Goal: Task Accomplishment & Management: Manage account settings

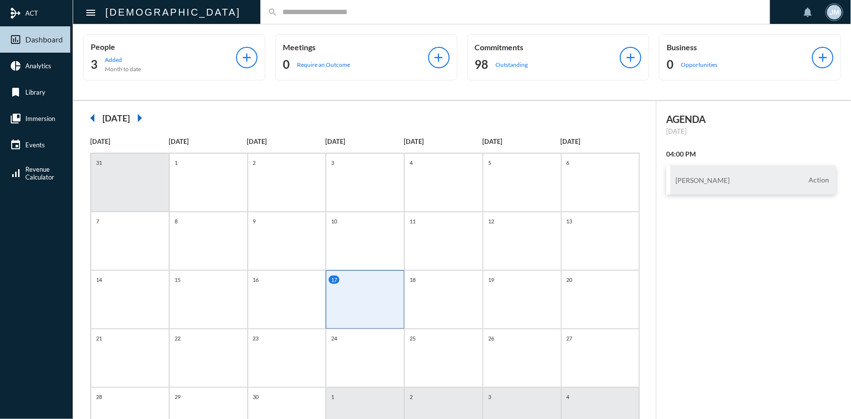
click at [277, 11] on input "text" at bounding box center [519, 12] width 485 height 8
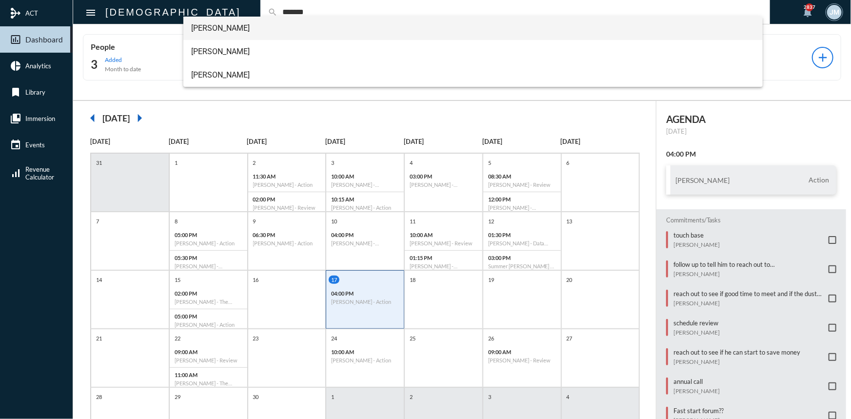
type input "*******"
click at [214, 28] on span "[PERSON_NAME]" at bounding box center [473, 28] width 564 height 23
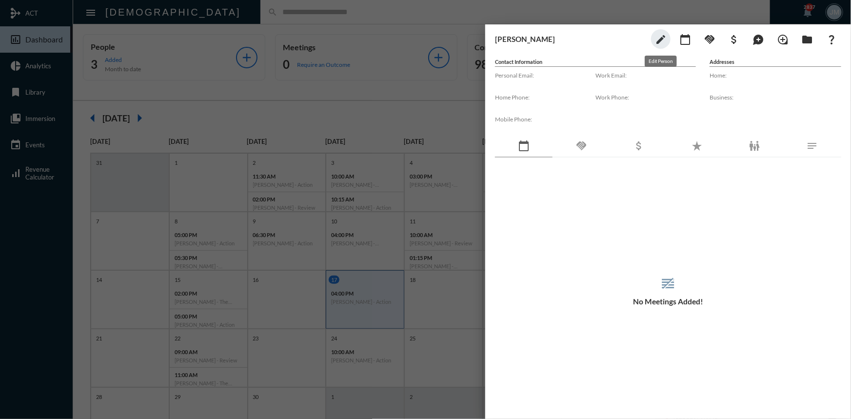
click at [660, 37] on mat-icon "edit" at bounding box center [661, 40] width 12 height 12
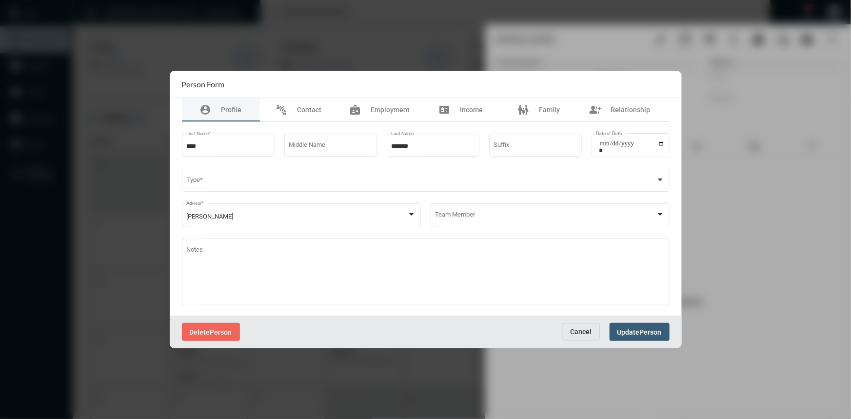
click at [573, 334] on span "Cancel" at bounding box center [581, 332] width 21 height 8
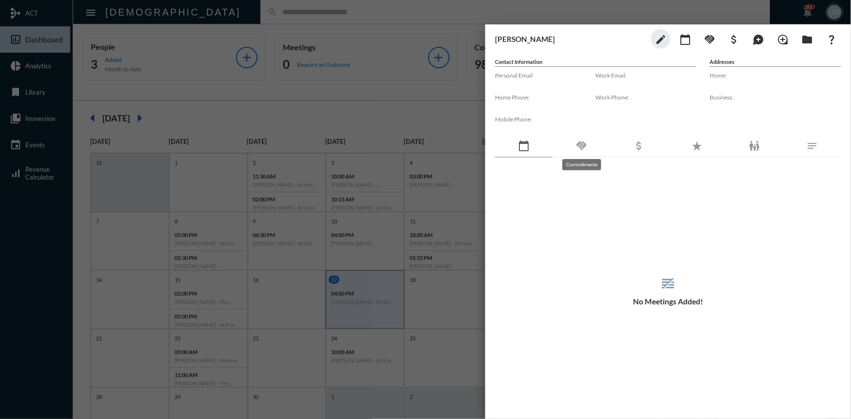
click at [584, 146] on mat-icon "handshake" at bounding box center [581, 146] width 12 height 12
click at [401, 95] on div at bounding box center [425, 209] width 851 height 419
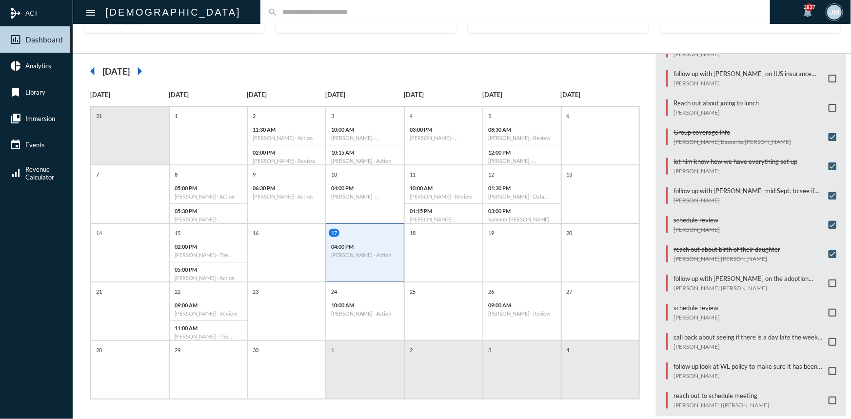
scroll to position [50, 0]
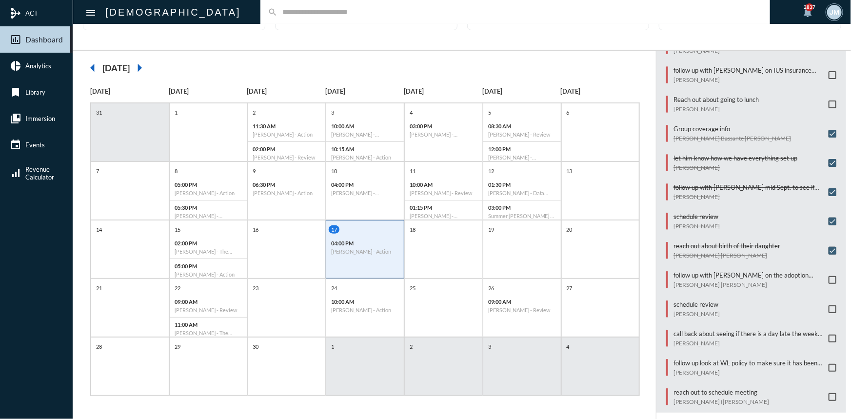
click at [830, 393] on span at bounding box center [833, 397] width 8 height 8
click at [830, 364] on span at bounding box center [833, 368] width 8 height 8
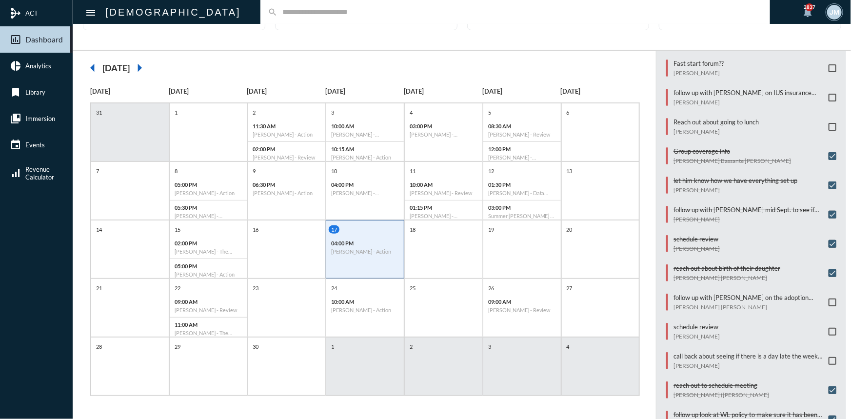
scroll to position [319, 0]
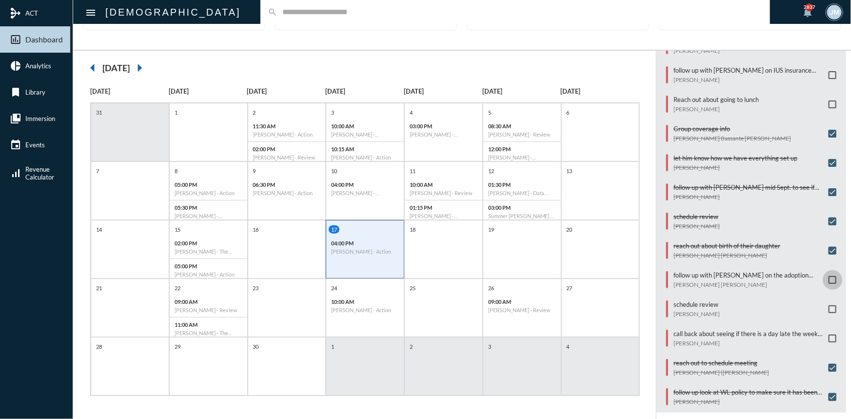
click at [829, 276] on span at bounding box center [833, 280] width 8 height 8
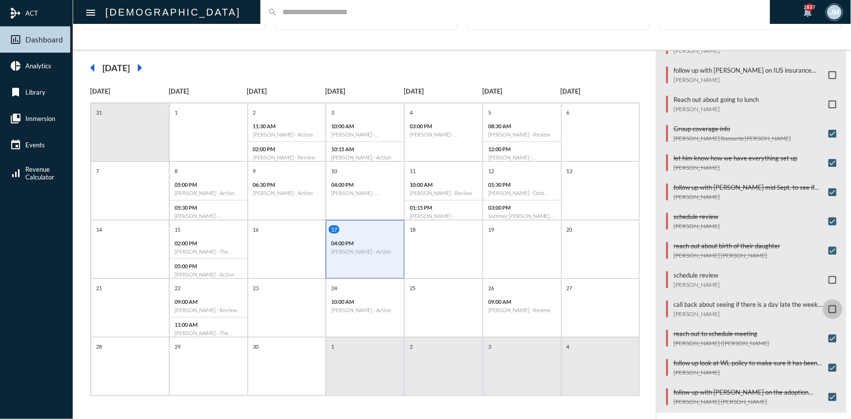
click at [829, 305] on span at bounding box center [833, 309] width 8 height 8
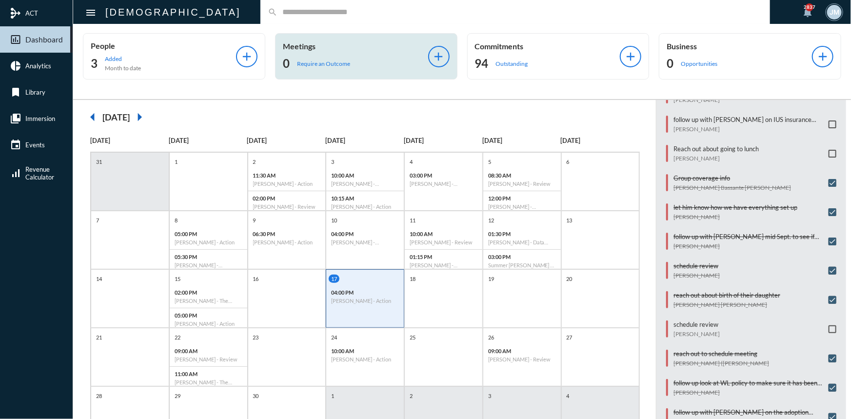
scroll to position [0, 0]
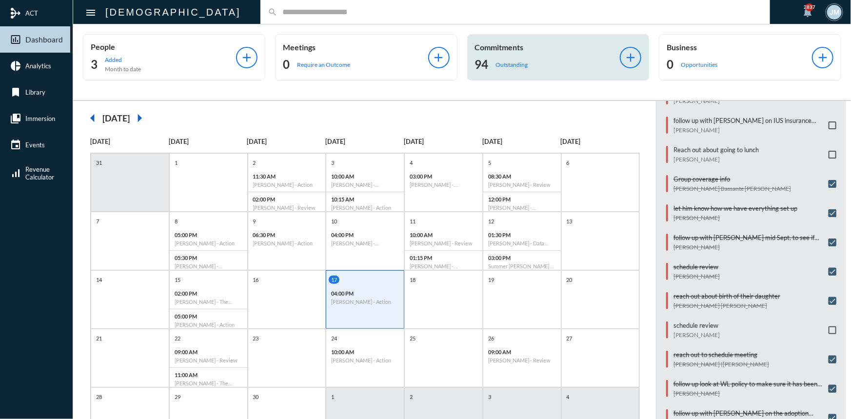
click at [517, 44] on p "Commitments" at bounding box center [547, 46] width 145 height 9
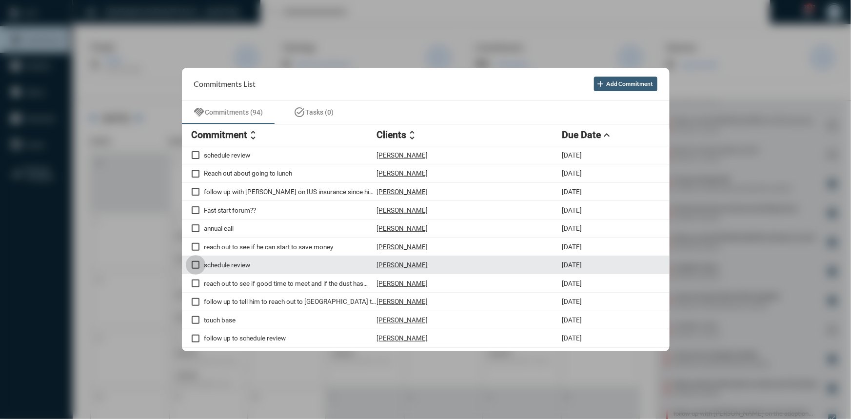
click at [196, 267] on span at bounding box center [196, 265] width 8 height 8
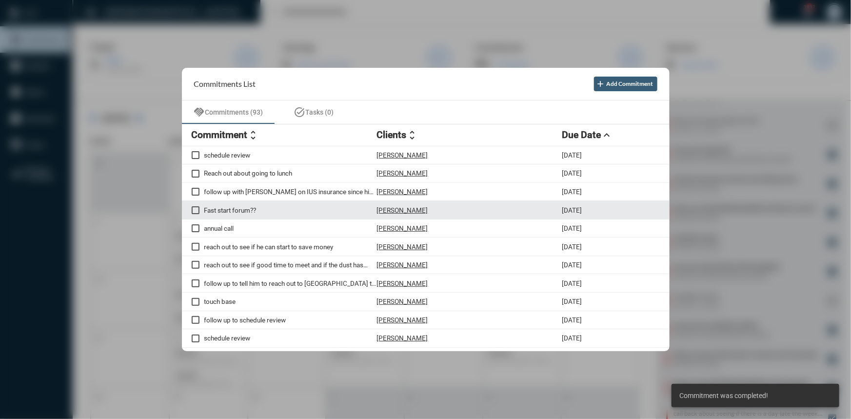
click at [245, 211] on p "Fast start forum??" at bounding box center [290, 210] width 173 height 8
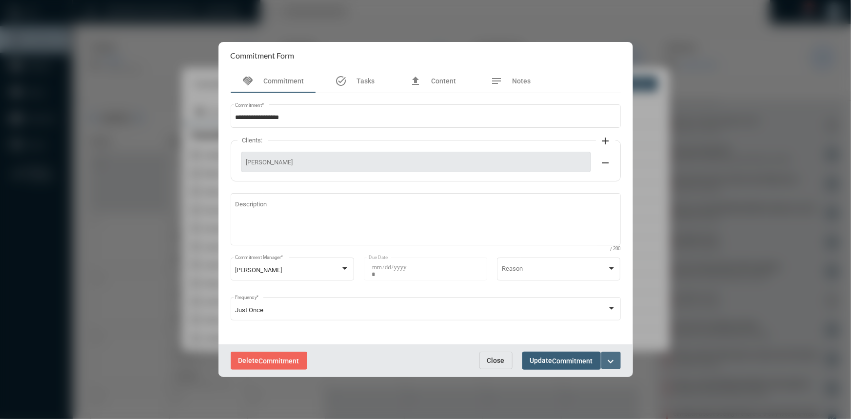
click at [611, 361] on mat-icon "expand_more" at bounding box center [611, 362] width 12 height 12
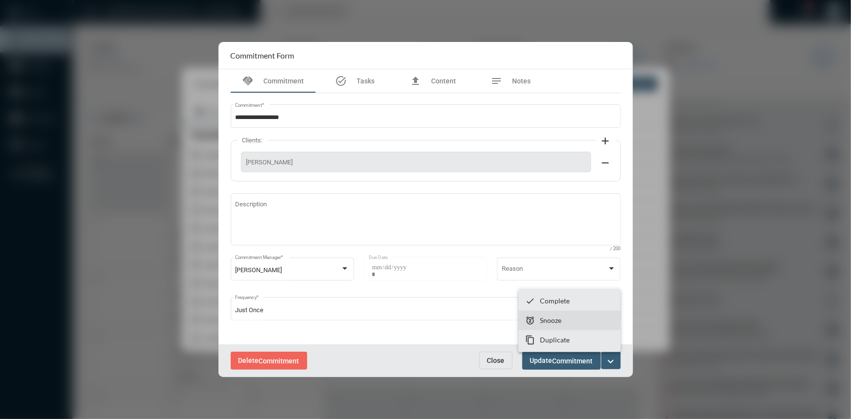
click at [563, 323] on section "snooze Snooze" at bounding box center [569, 321] width 102 height 20
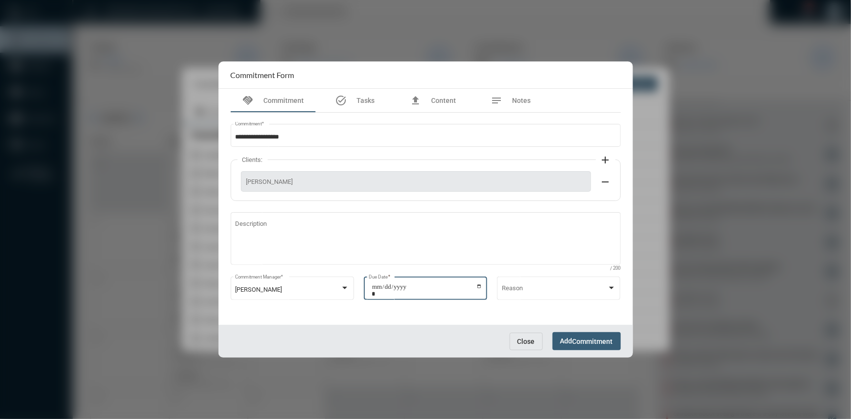
click at [476, 288] on input "**********" at bounding box center [427, 290] width 111 height 14
type input "**********"
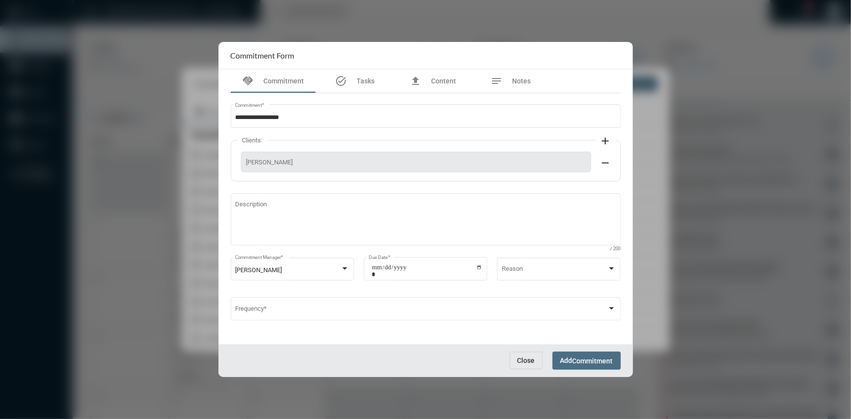
click at [591, 355] on button "Add Commitment" at bounding box center [587, 361] width 68 height 18
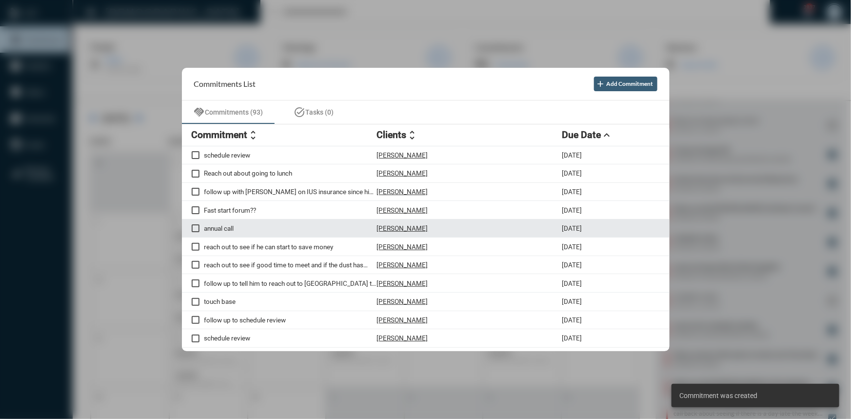
scroll to position [291, 0]
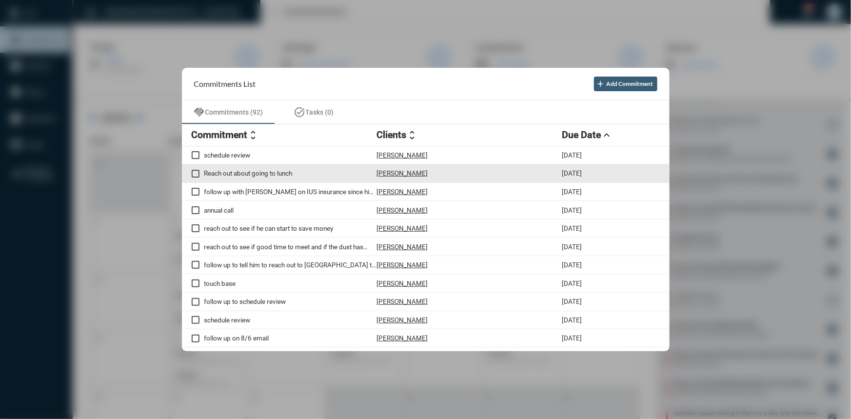
click at [262, 171] on p "Reach out about going to lunch" at bounding box center [290, 173] width 173 height 8
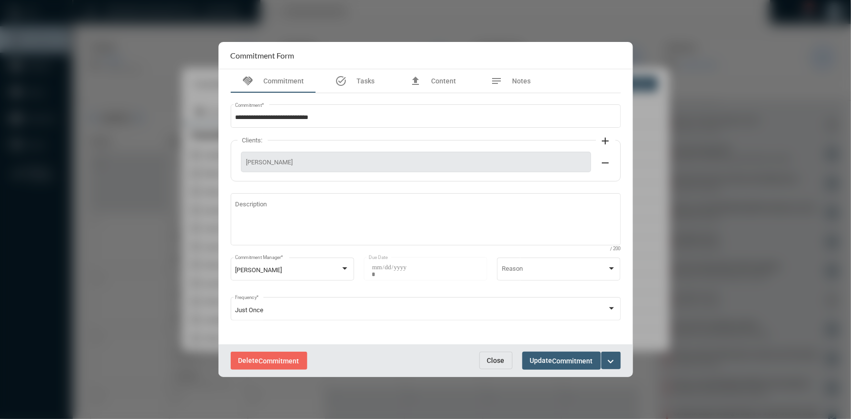
click at [614, 360] on mat-icon "expand_more" at bounding box center [611, 362] width 12 height 12
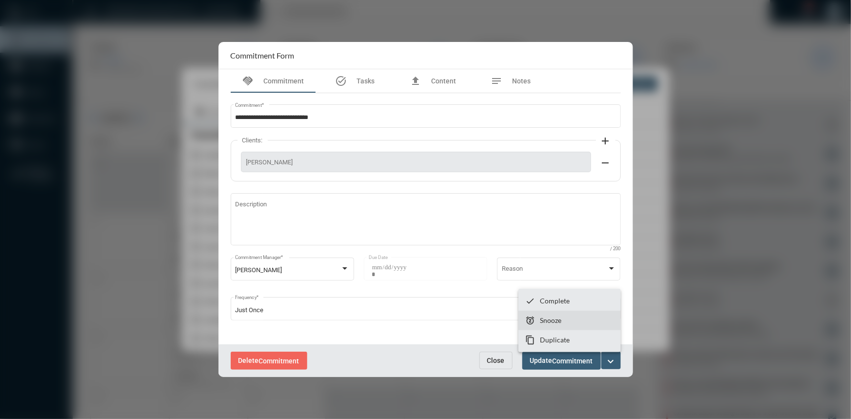
click at [560, 321] on p "Snooze" at bounding box center [550, 320] width 21 height 8
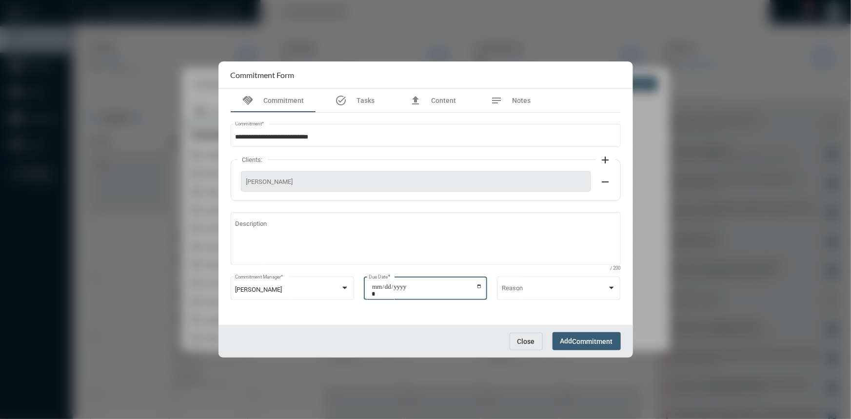
click at [477, 285] on input "**********" at bounding box center [427, 290] width 111 height 14
type input "**********"
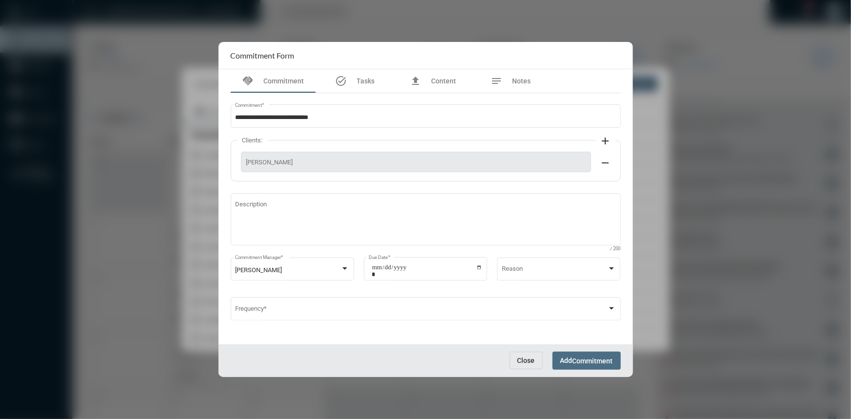
click at [585, 363] on span "Commitment" at bounding box center [593, 361] width 40 height 8
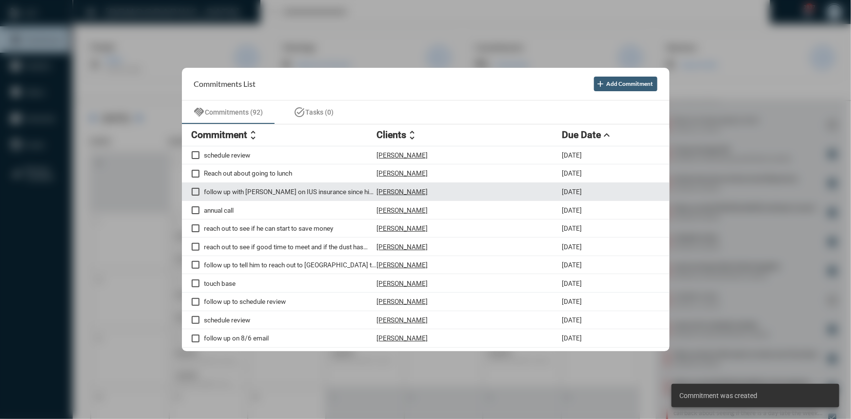
scroll to position [262, 0]
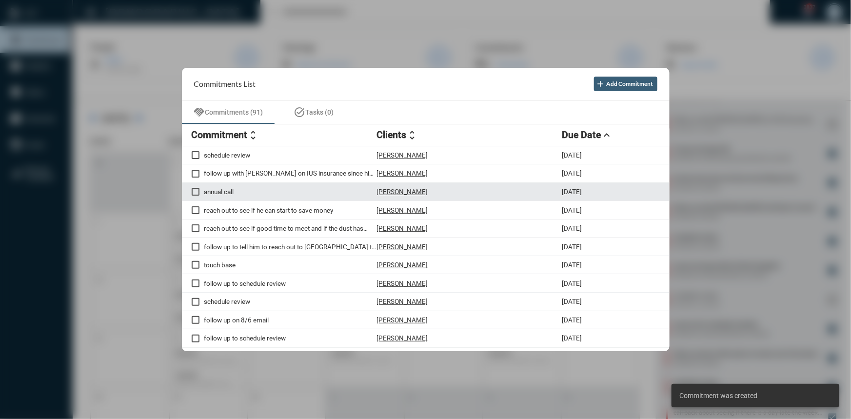
click at [209, 192] on p "annual call" at bounding box center [290, 192] width 173 height 8
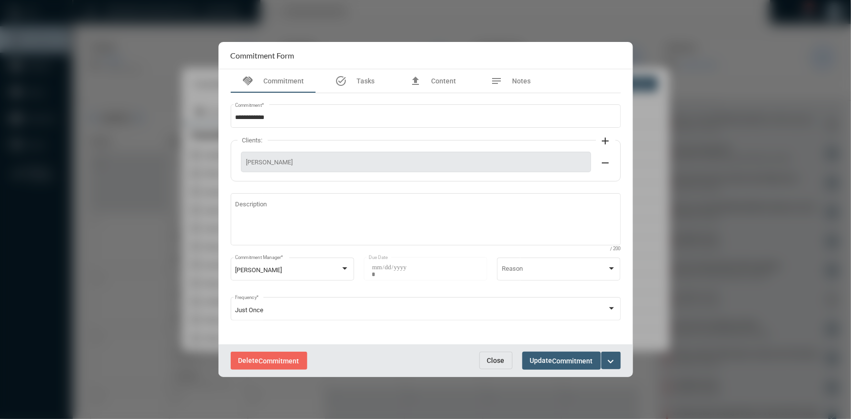
click at [615, 361] on mat-icon "expand_more" at bounding box center [611, 362] width 12 height 12
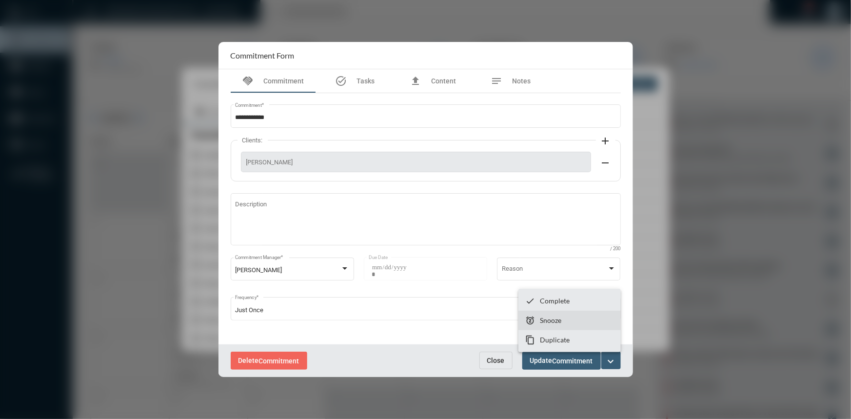
click at [588, 321] on section "snooze Snooze" at bounding box center [569, 321] width 102 height 20
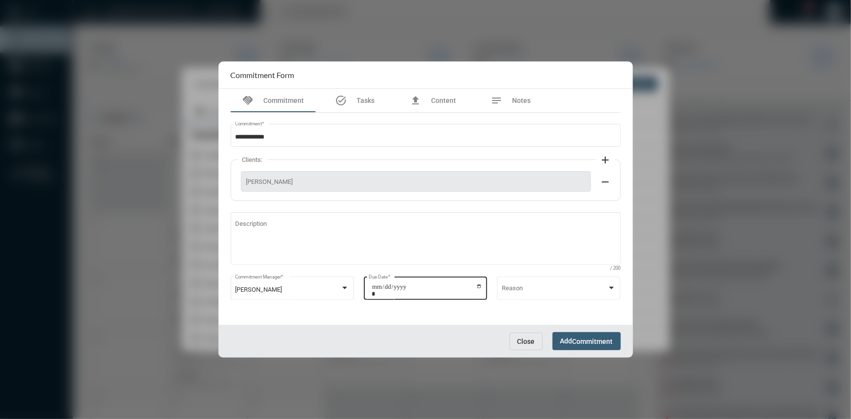
click at [481, 288] on input "**********" at bounding box center [427, 290] width 111 height 14
type input "**********"
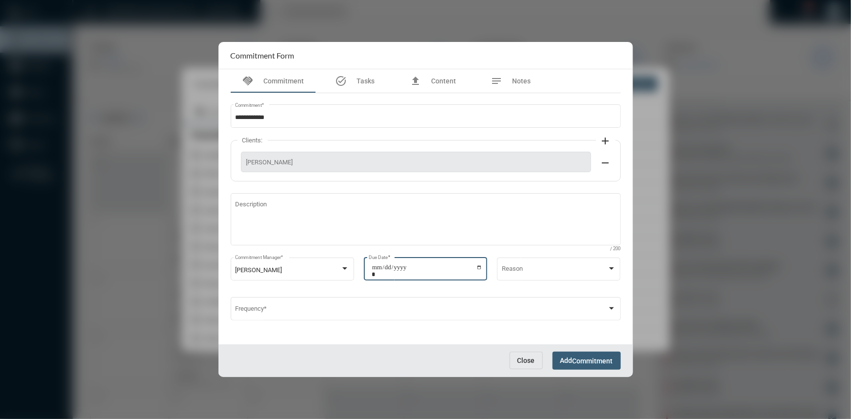
click at [601, 357] on span "Commitment" at bounding box center [593, 361] width 40 height 8
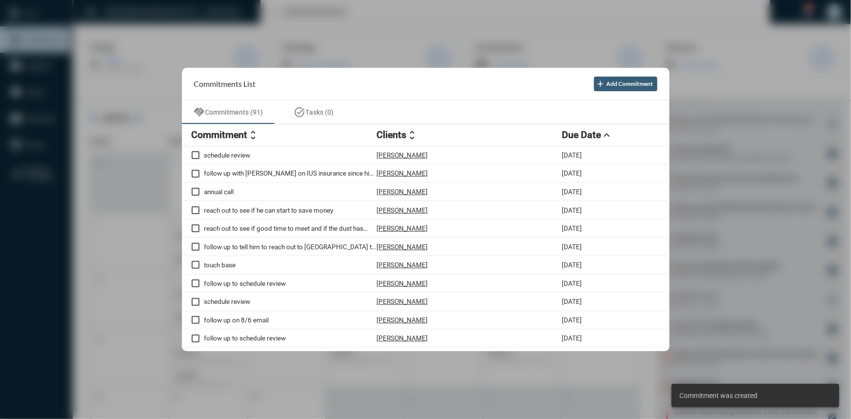
scroll to position [233, 0]
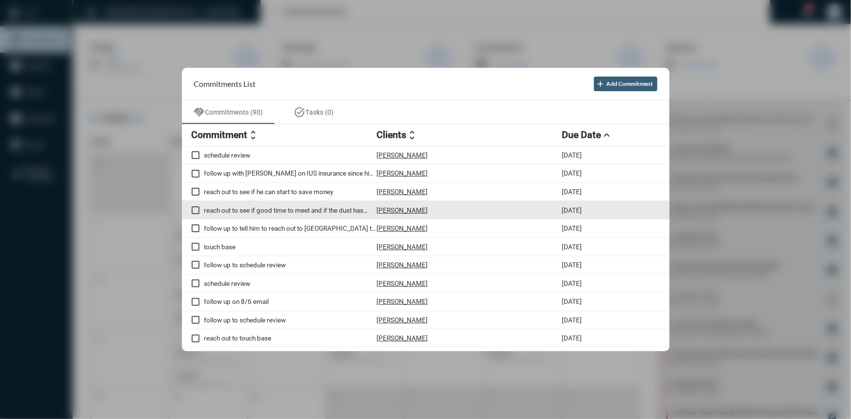
click at [396, 208] on p "[PERSON_NAME]" at bounding box center [402, 210] width 51 height 8
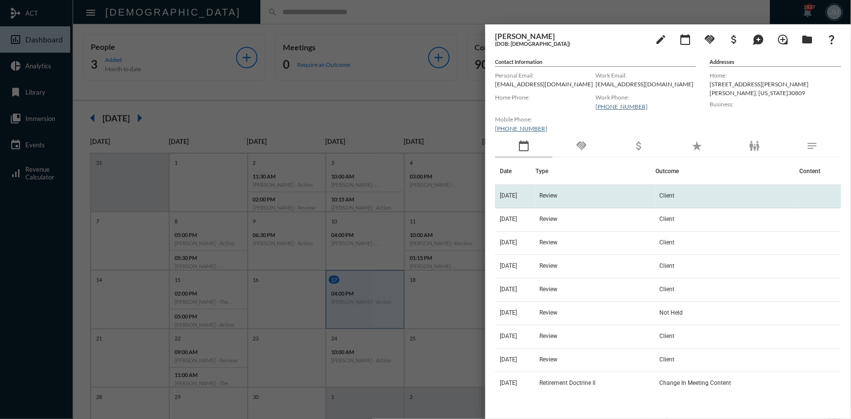
click at [557, 197] on span "Review" at bounding box center [548, 195] width 18 height 7
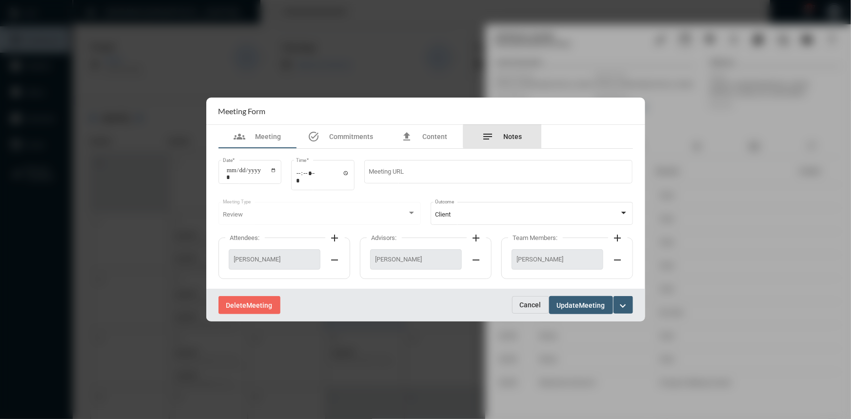
click at [514, 136] on span "Notes" at bounding box center [513, 137] width 19 height 8
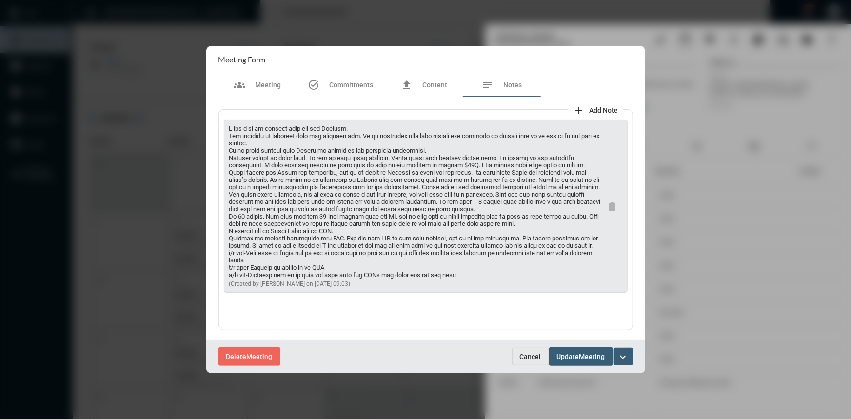
click at [528, 354] on span "Cancel" at bounding box center [530, 357] width 21 height 8
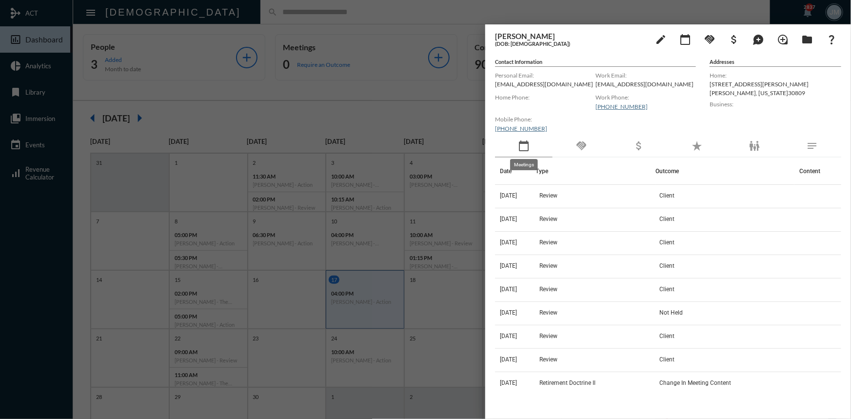
click at [526, 141] on mat-icon "calendar_today" at bounding box center [524, 146] width 12 height 12
click at [584, 143] on mat-icon "handshake" at bounding box center [581, 146] width 12 height 12
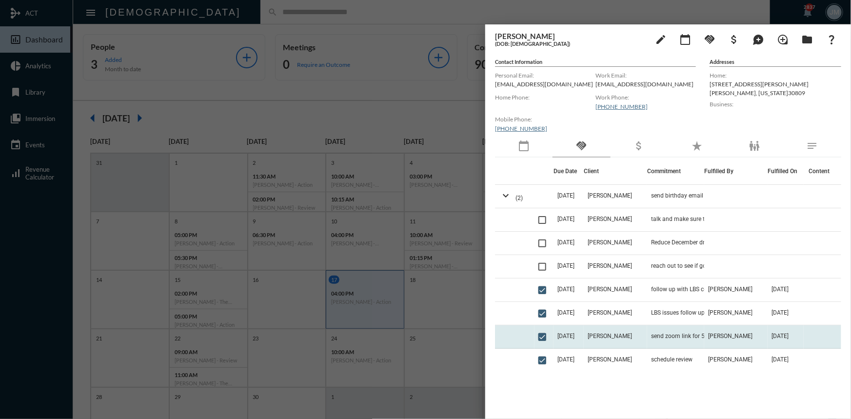
scroll to position [44, 0]
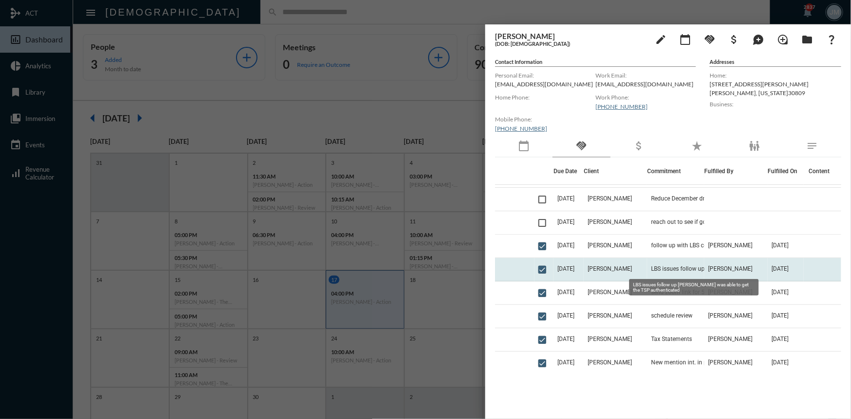
click at [663, 268] on span "LBS issues follow up [PERSON_NAME] was able to get the TSP authenticated" at bounding box center [700, 268] width 98 height 7
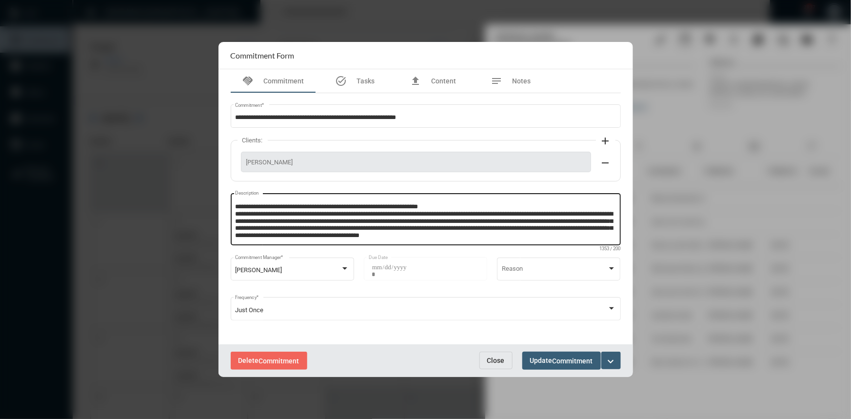
scroll to position [3, 0]
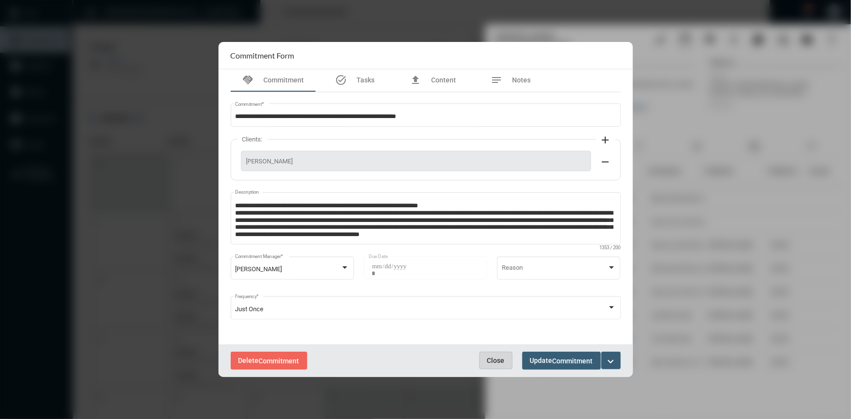
click at [498, 358] on span "Close" at bounding box center [496, 360] width 18 height 8
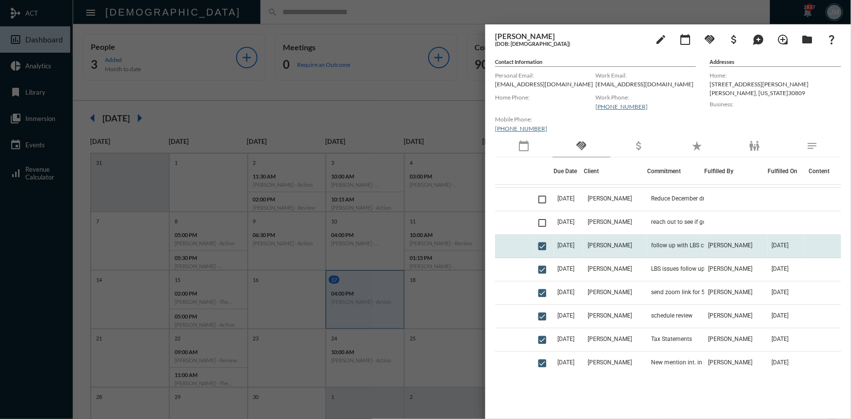
click at [647, 247] on td "follow up with LBS connection issues" at bounding box center [675, 246] width 57 height 23
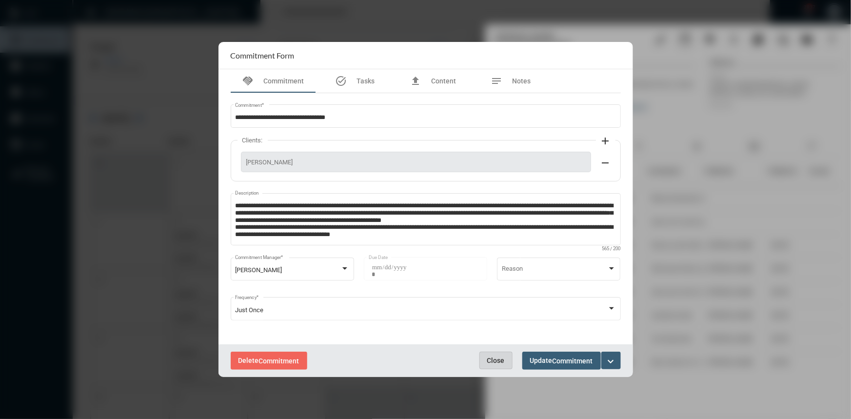
click at [496, 361] on span "Close" at bounding box center [496, 360] width 18 height 8
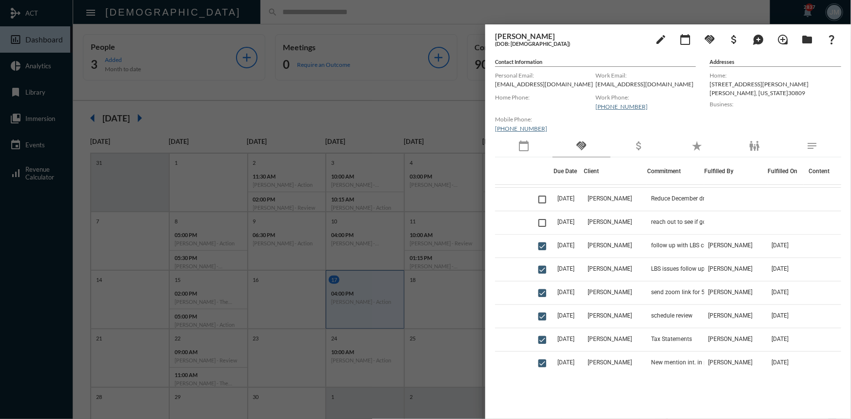
click at [469, 129] on div at bounding box center [425, 209] width 851 height 419
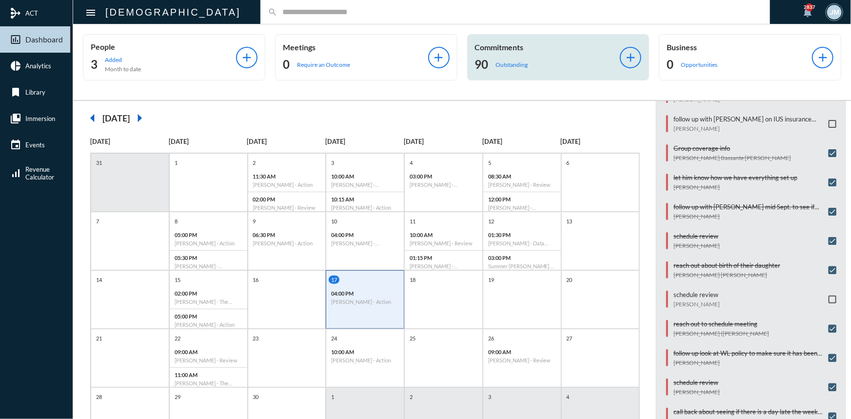
click at [477, 43] on p "Commitments" at bounding box center [547, 46] width 145 height 9
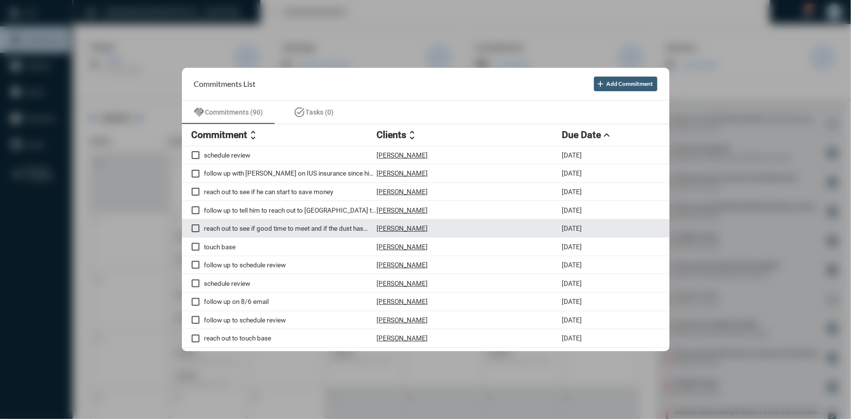
click at [397, 229] on p "[PERSON_NAME]" at bounding box center [402, 228] width 51 height 8
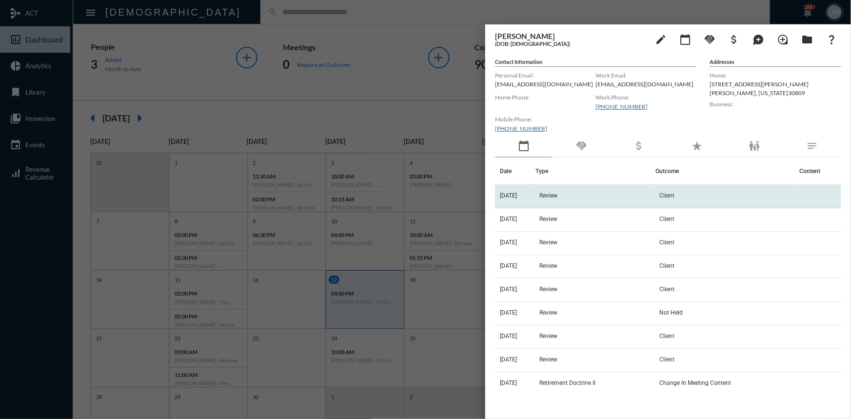
click at [559, 191] on td "Review" at bounding box center [595, 196] width 120 height 23
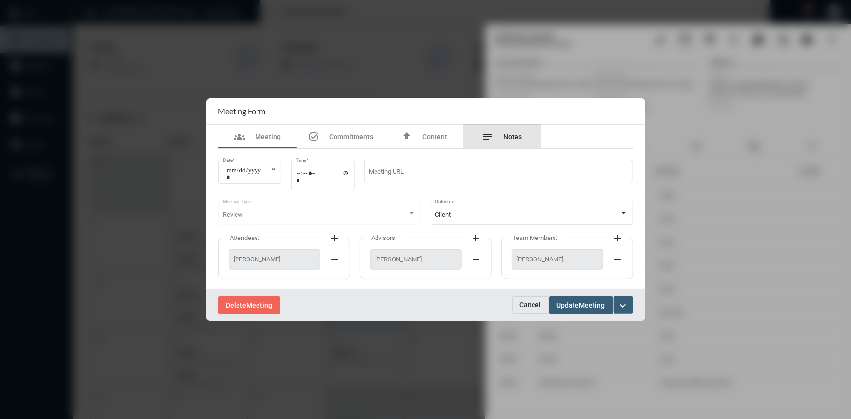
click at [514, 138] on span "Notes" at bounding box center [513, 137] width 19 height 8
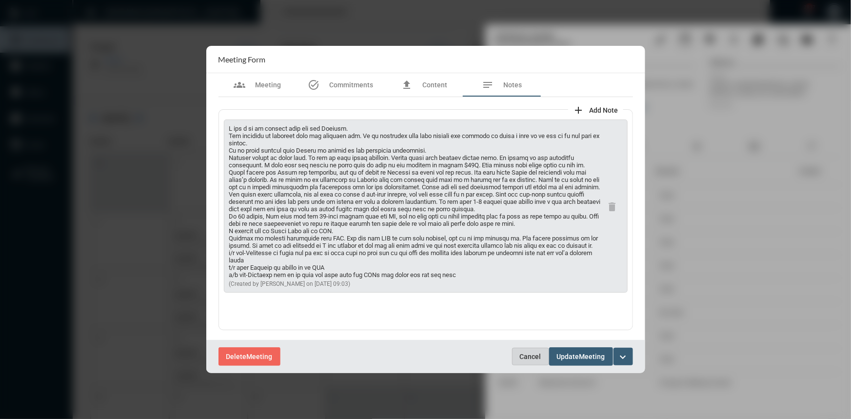
click at [537, 358] on span "Cancel" at bounding box center [530, 357] width 21 height 8
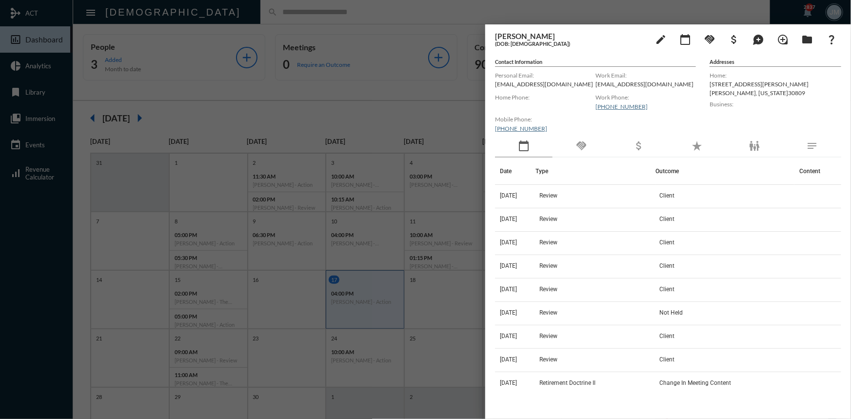
click at [367, 110] on div at bounding box center [425, 209] width 851 height 419
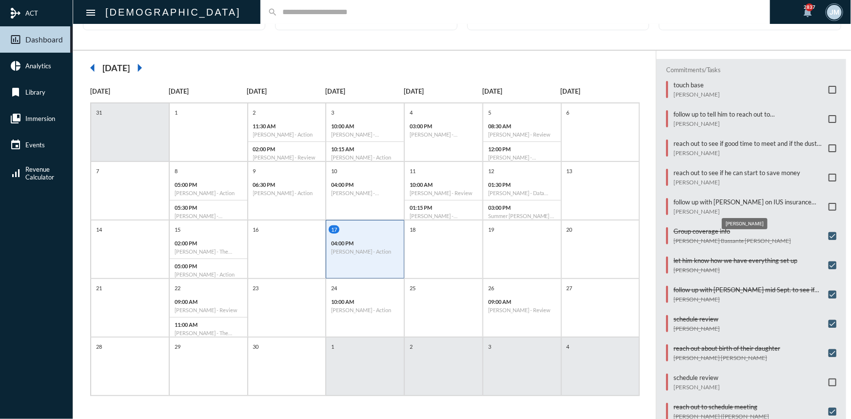
scroll to position [56, 0]
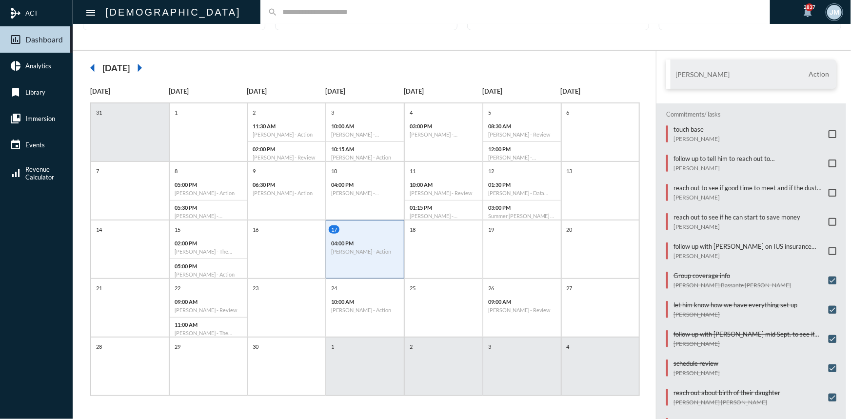
click at [829, 190] on span at bounding box center [833, 193] width 8 height 8
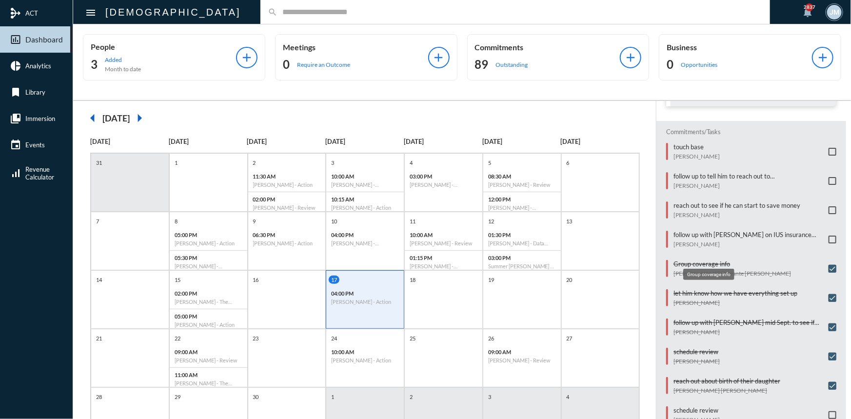
scroll to position [44, 0]
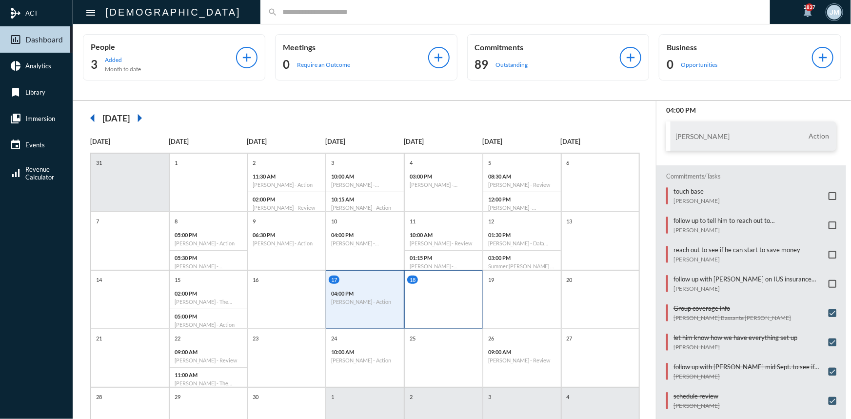
click at [442, 301] on div "18" at bounding box center [443, 299] width 79 height 59
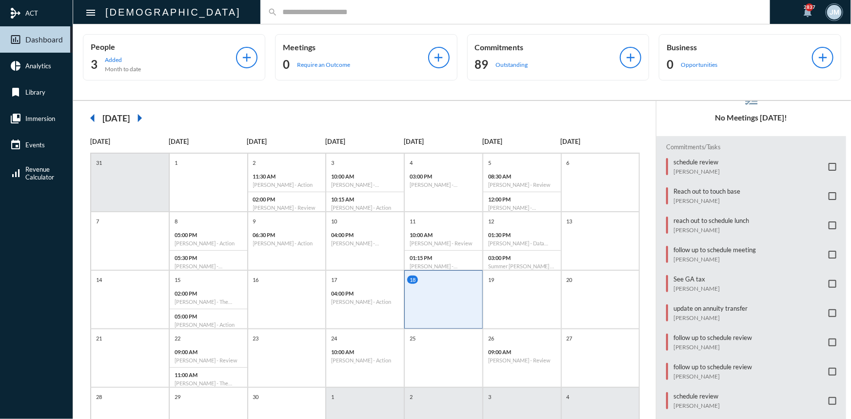
scroll to position [107, 0]
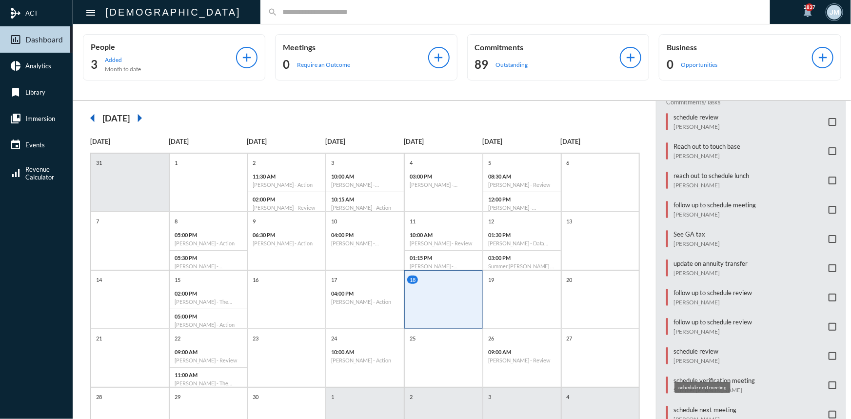
click at [718, 406] on p "schedule next meeting" at bounding box center [704, 410] width 63 height 8
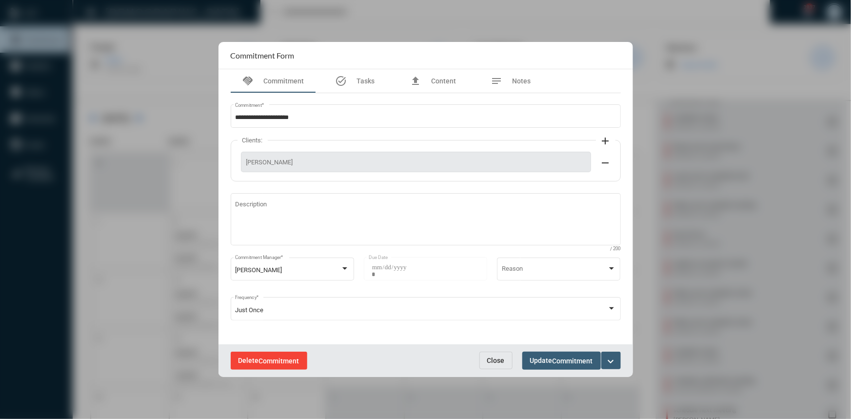
click at [267, 357] on span "Commitment" at bounding box center [279, 361] width 40 height 8
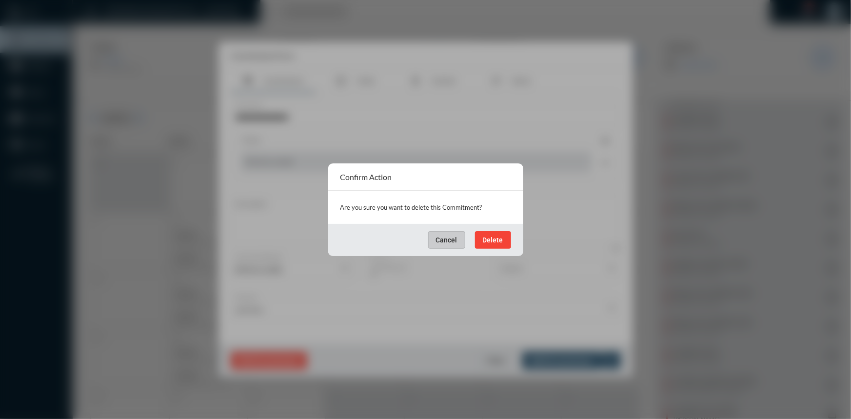
click at [499, 223] on div "Are you sure you want to delete this Commitment?" at bounding box center [425, 207] width 195 height 33
click at [493, 241] on span "Delete" at bounding box center [493, 240] width 20 height 8
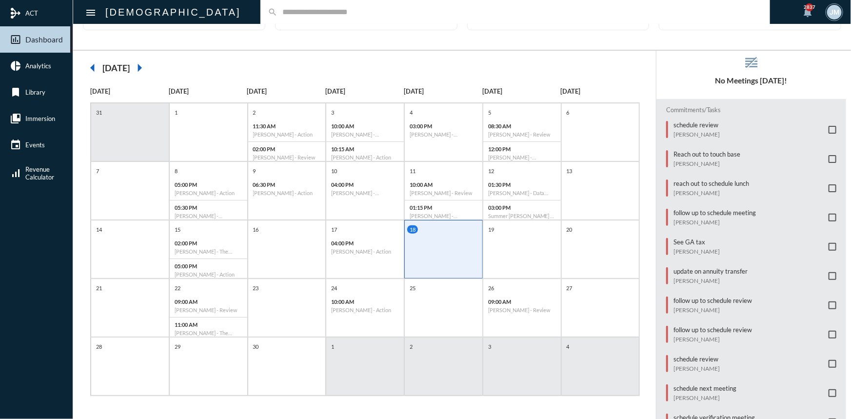
scroll to position [34, 0]
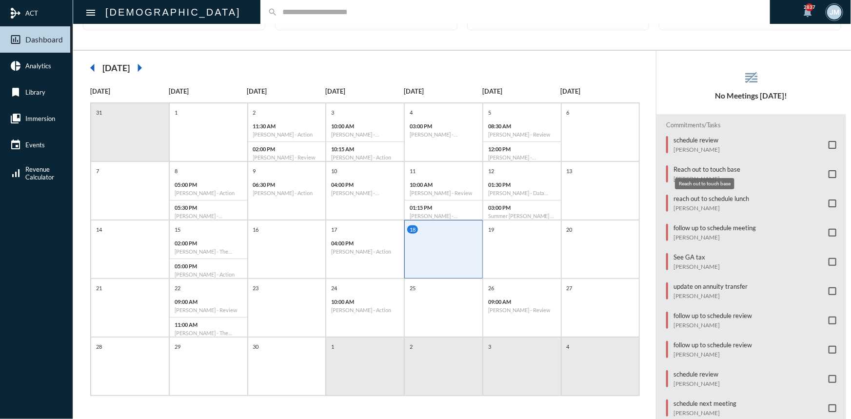
click at [697, 169] on p "Reach out to touch base" at bounding box center [706, 169] width 67 height 8
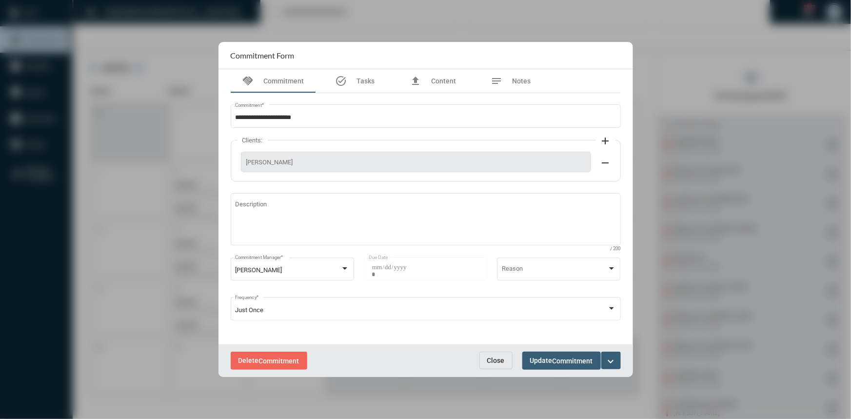
click at [616, 359] on mat-icon "expand_more" at bounding box center [611, 362] width 12 height 12
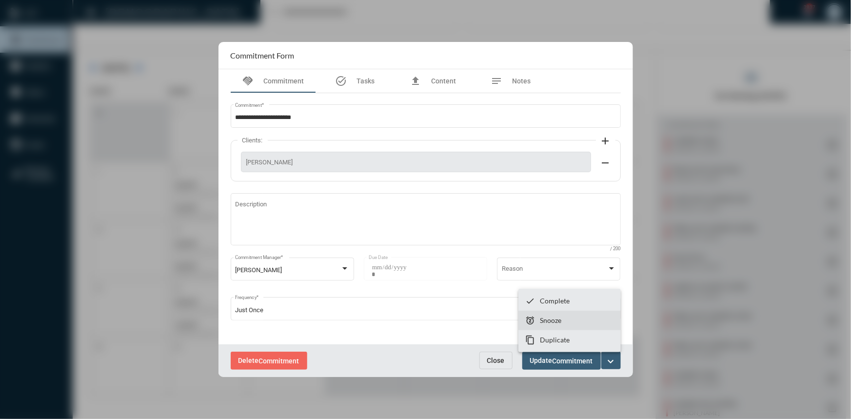
click at [556, 312] on section "snooze Snooze" at bounding box center [569, 321] width 102 height 20
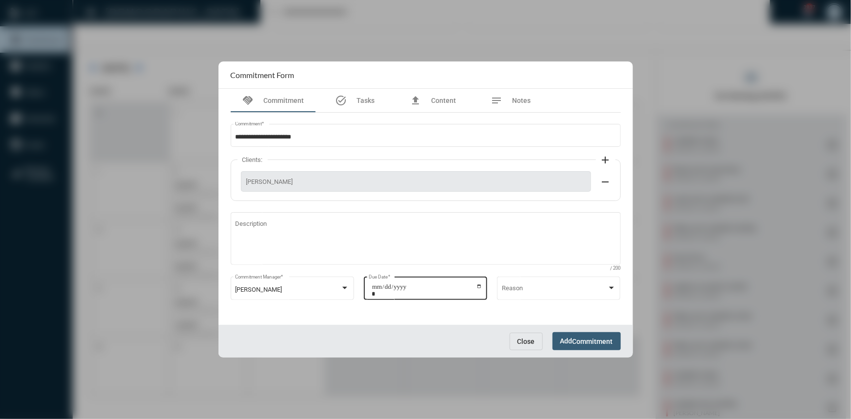
click at [477, 285] on input "**********" at bounding box center [427, 290] width 111 height 14
type input "**********"
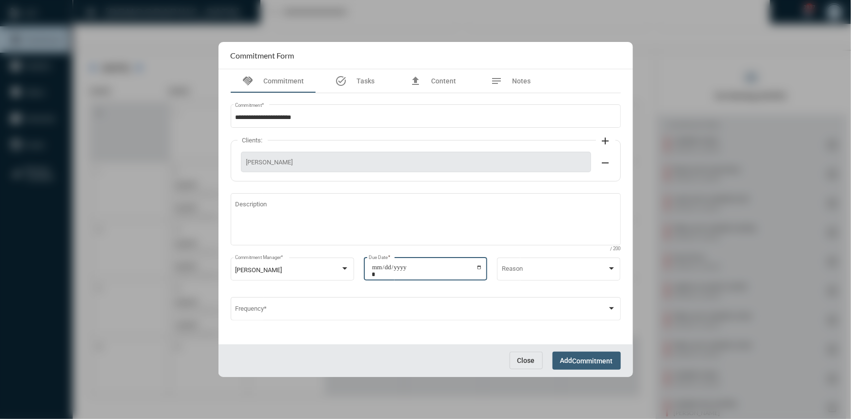
click at [572, 364] on span "Add Commitment" at bounding box center [586, 360] width 53 height 8
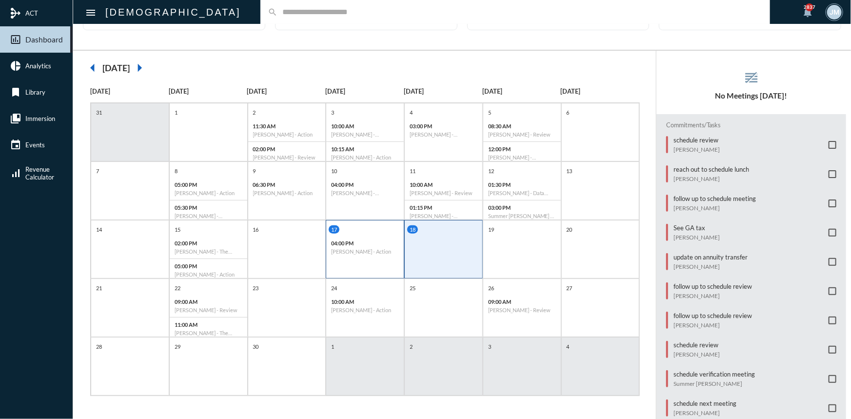
click at [362, 248] on h6 "[PERSON_NAME] - Action" at bounding box center [365, 251] width 68 height 6
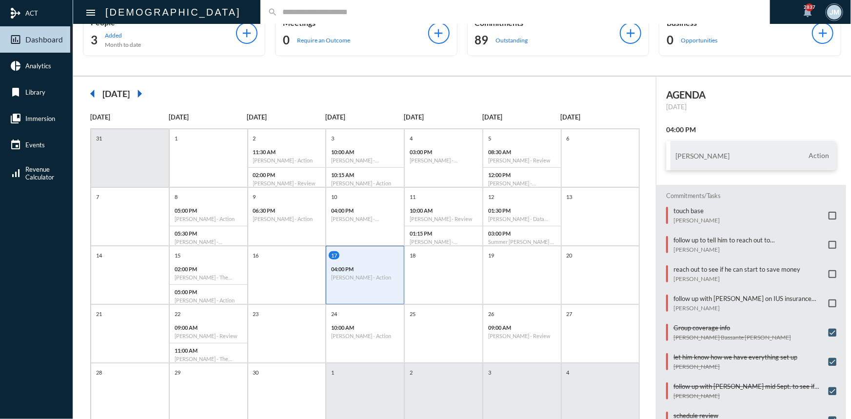
scroll to position [0, 0]
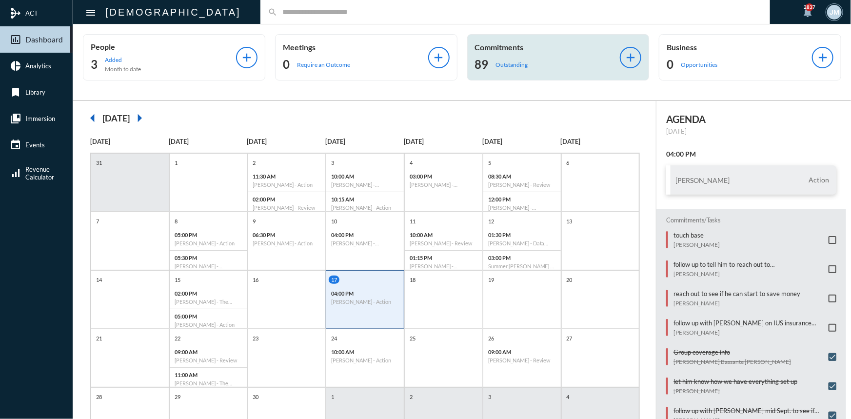
click at [506, 47] on p "Commitments" at bounding box center [547, 46] width 145 height 9
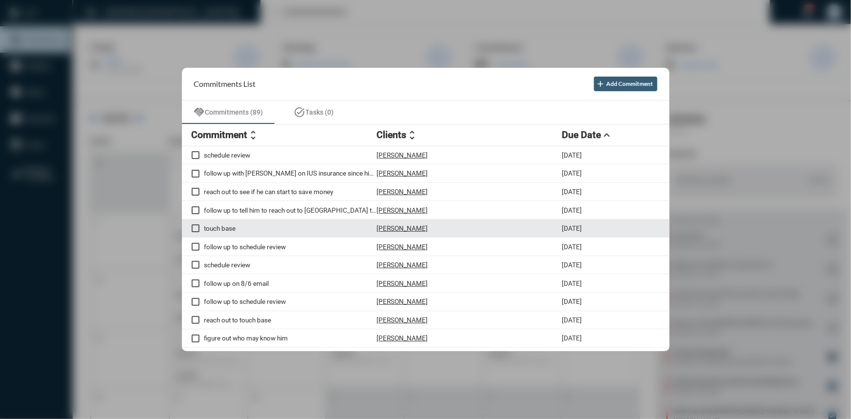
click at [405, 229] on p "[PERSON_NAME]" at bounding box center [402, 228] width 51 height 8
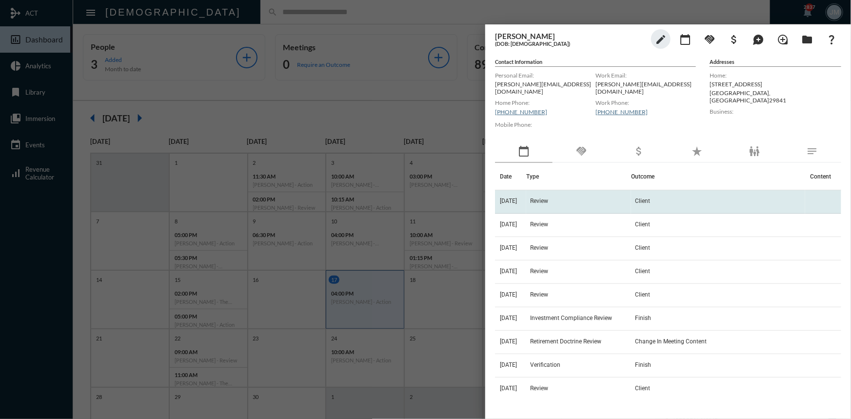
click at [547, 198] on span "Review" at bounding box center [539, 201] width 18 height 7
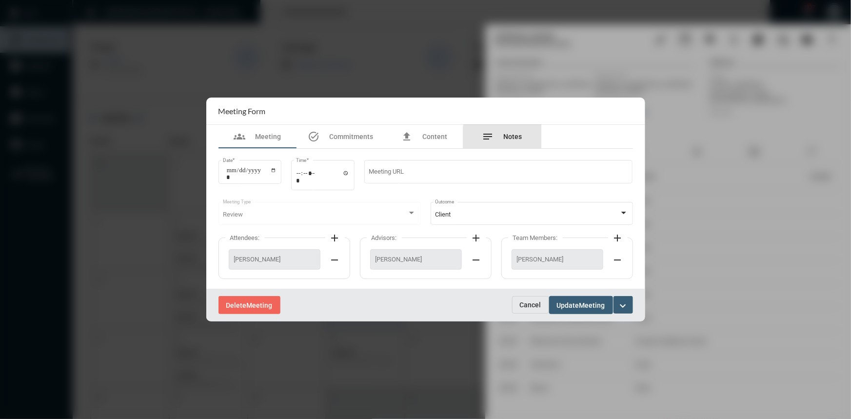
click at [514, 137] on span "Notes" at bounding box center [513, 137] width 19 height 8
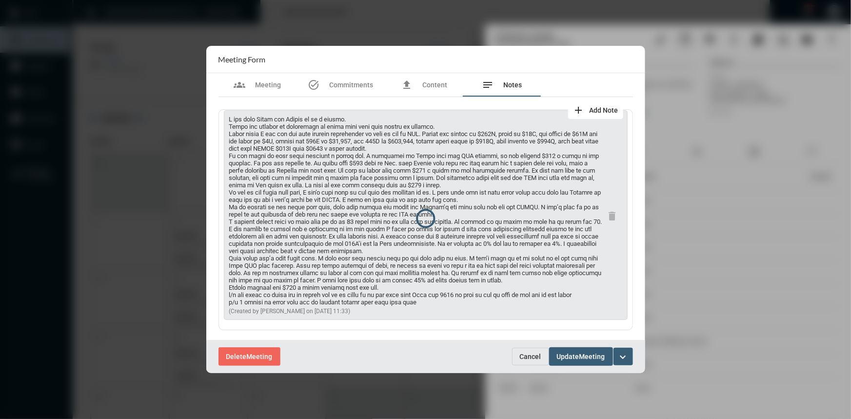
scroll to position [35, 0]
click at [522, 351] on button "Cancel" at bounding box center [530, 357] width 37 height 18
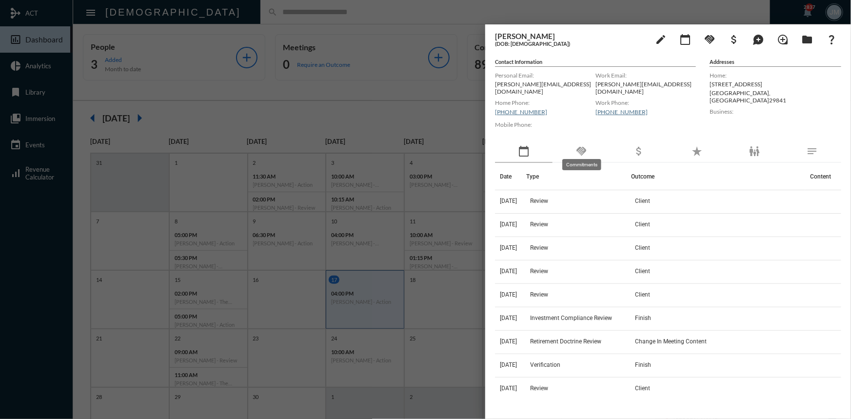
click at [578, 145] on mat-icon "handshake" at bounding box center [581, 151] width 12 height 12
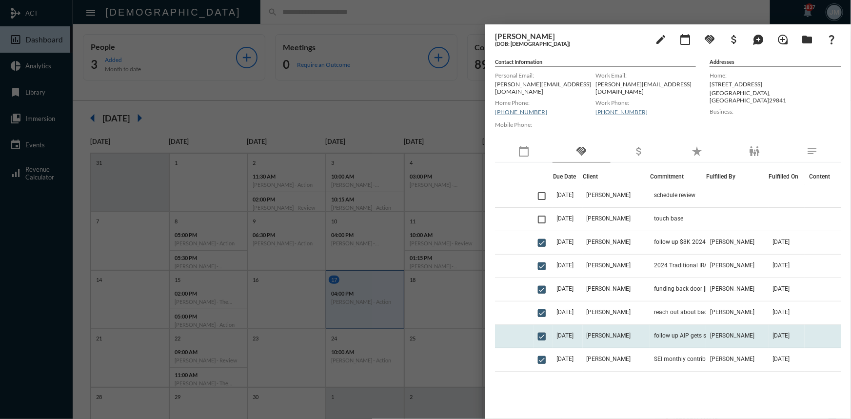
scroll to position [44, 0]
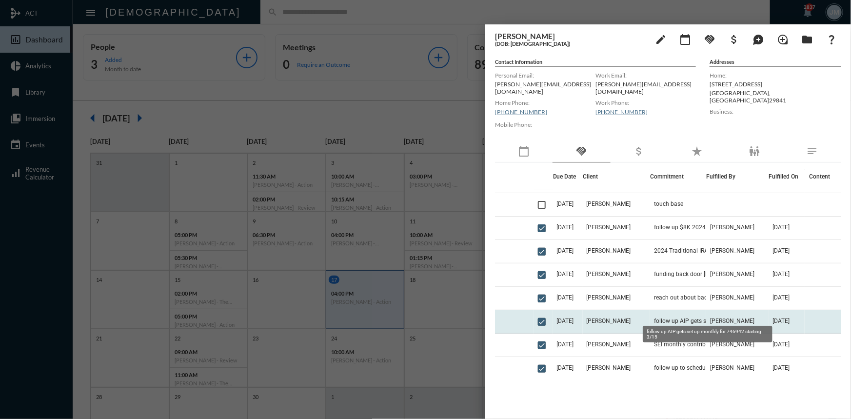
click at [675, 317] on span "follow up AIP gets set up monthly for 746942 starting 3/15" at bounding box center [703, 320] width 98 height 7
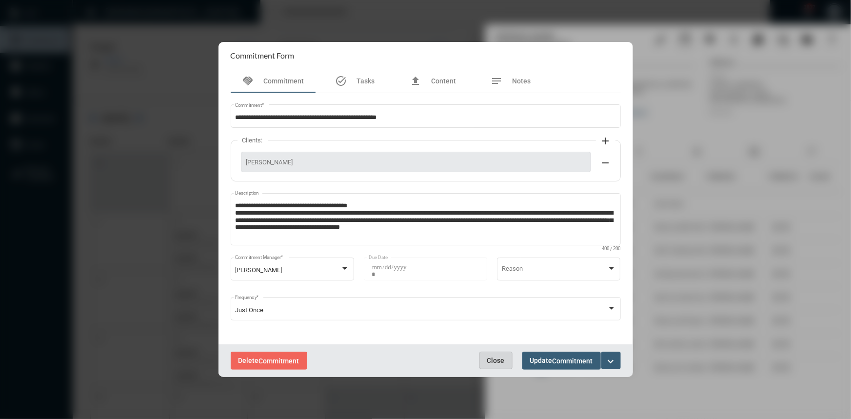
click at [496, 363] on span "Close" at bounding box center [496, 360] width 18 height 8
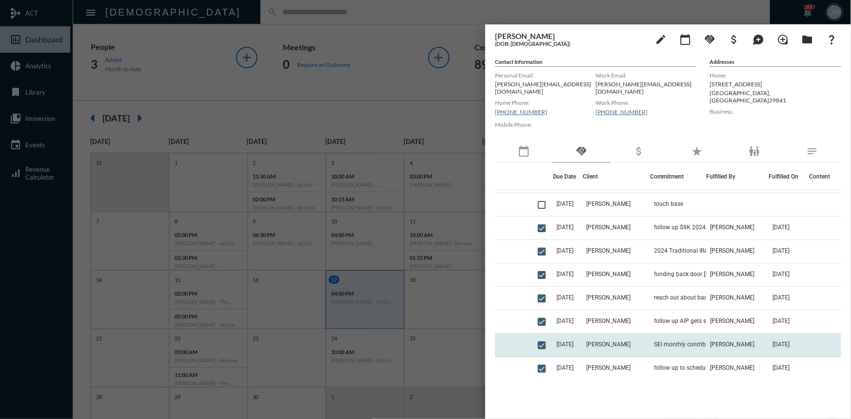
click at [602, 335] on td "[PERSON_NAME]" at bounding box center [617, 345] width 68 height 23
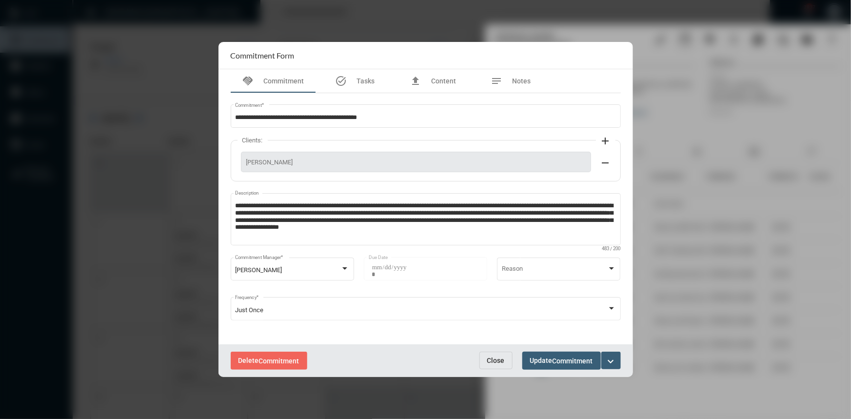
click at [490, 360] on span "Close" at bounding box center [496, 360] width 18 height 8
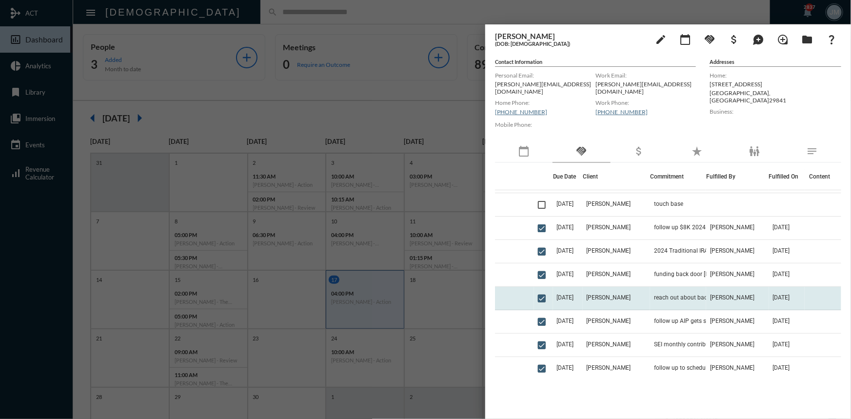
click at [608, 297] on td "[PERSON_NAME]" at bounding box center [617, 298] width 68 height 23
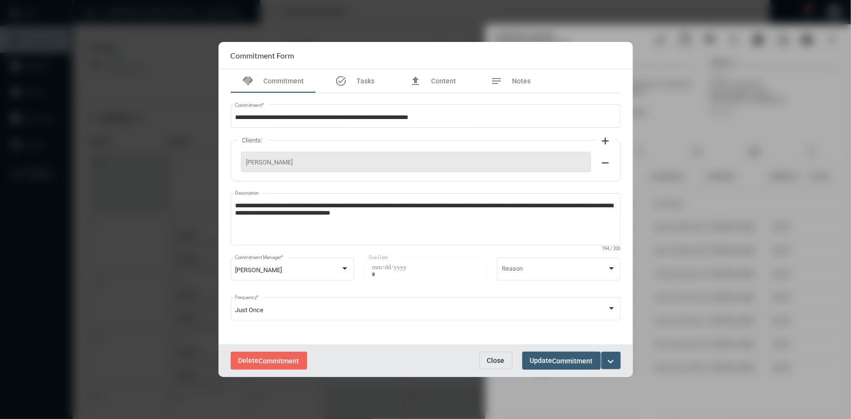
click at [501, 360] on span "Close" at bounding box center [496, 360] width 18 height 8
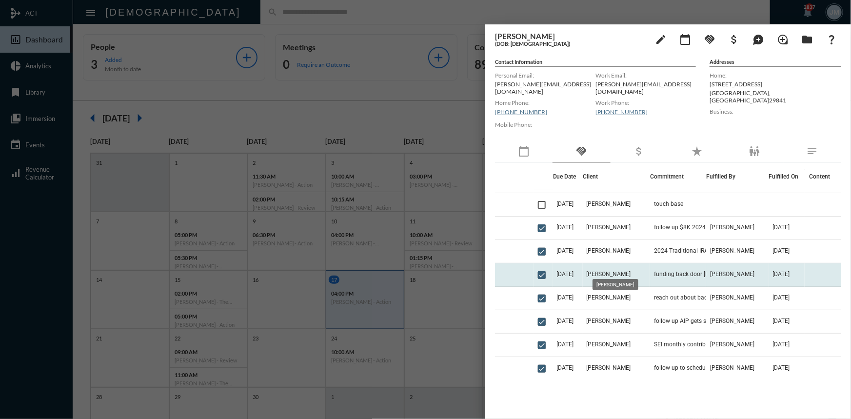
click at [602, 271] on span "[PERSON_NAME]" at bounding box center [609, 274] width 44 height 7
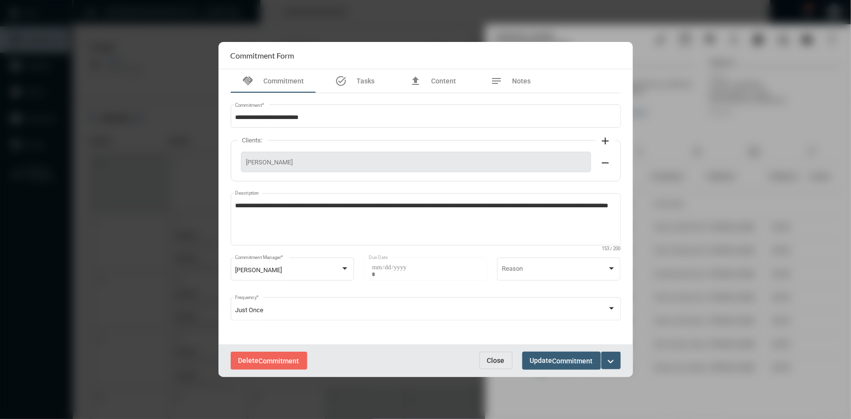
click at [502, 353] on button "Close" at bounding box center [495, 361] width 33 height 18
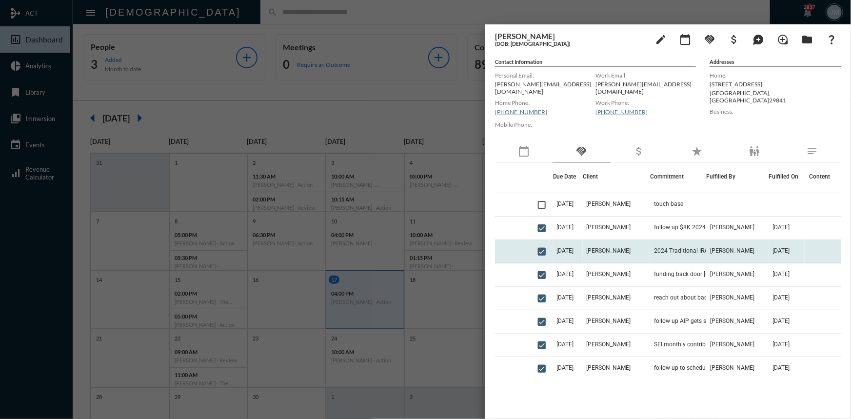
click at [595, 240] on td "[PERSON_NAME]" at bounding box center [617, 251] width 68 height 23
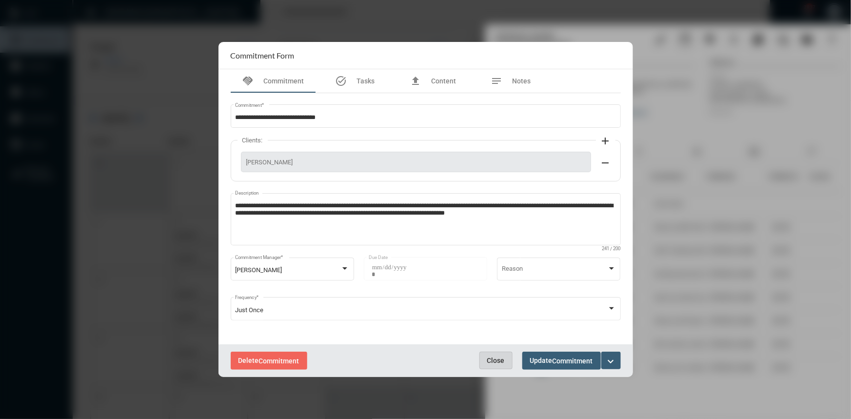
click at [497, 358] on span "Close" at bounding box center [496, 360] width 18 height 8
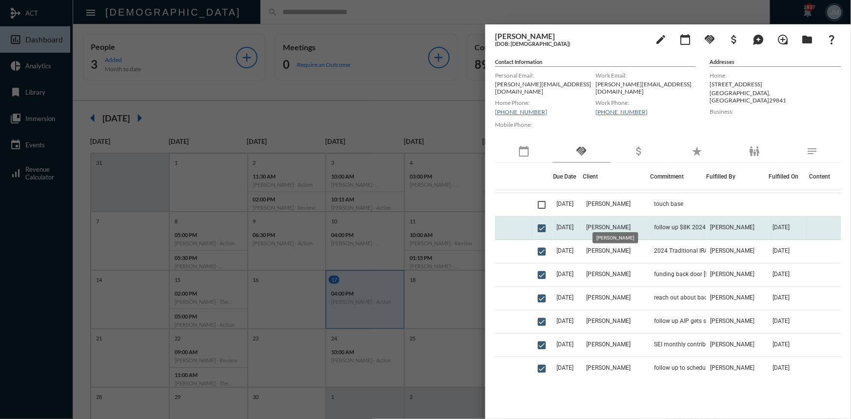
click at [616, 224] on span "[PERSON_NAME]" at bounding box center [609, 227] width 44 height 7
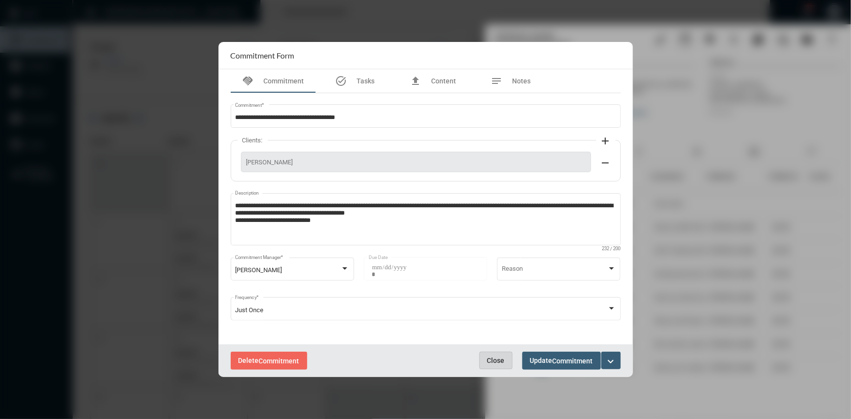
click at [502, 365] on button "Close" at bounding box center [495, 361] width 33 height 18
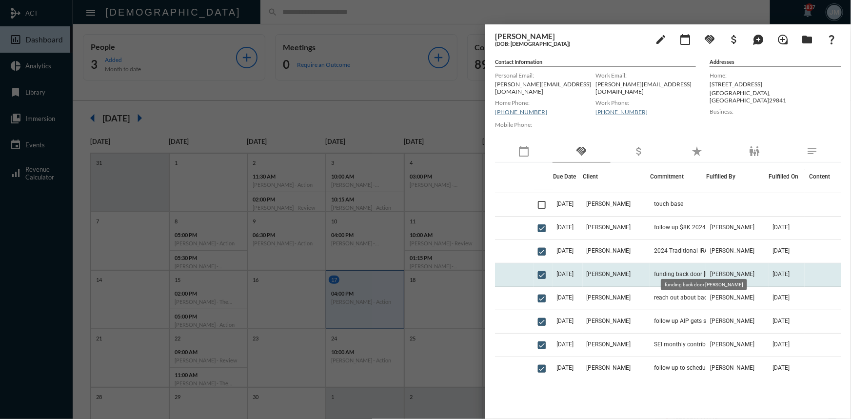
click at [666, 271] on span "funding back door [PERSON_NAME]" at bounding box center [701, 274] width 94 height 7
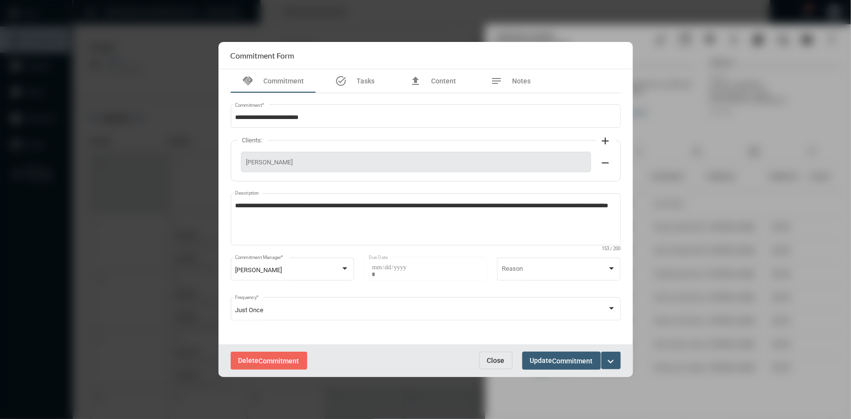
click at [494, 359] on span "Close" at bounding box center [496, 360] width 18 height 8
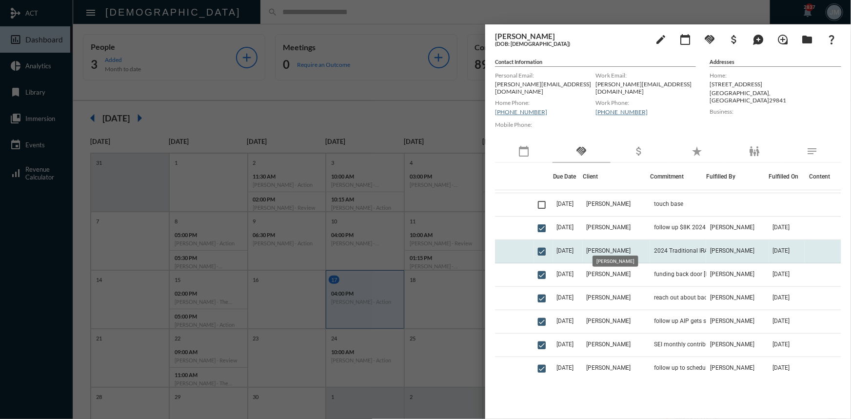
click at [605, 247] on span "[PERSON_NAME]" at bounding box center [609, 250] width 44 height 7
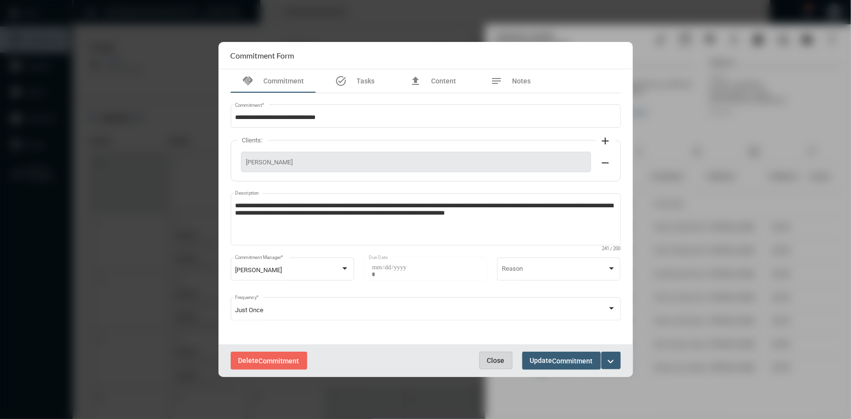
click at [487, 356] on span "Close" at bounding box center [496, 360] width 18 height 8
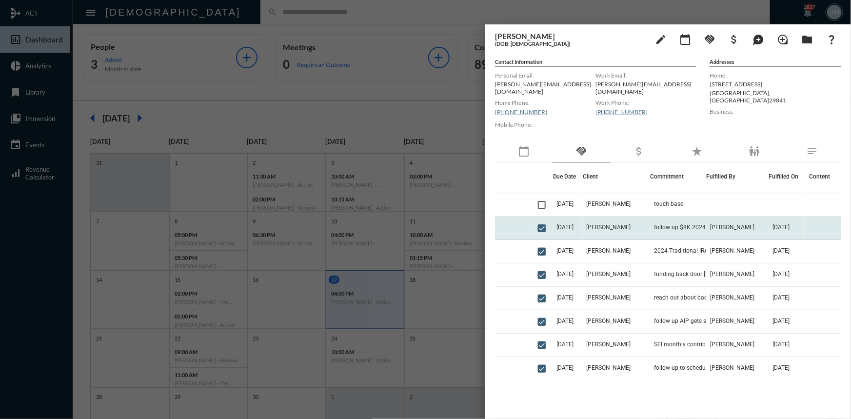
scroll to position [0, 0]
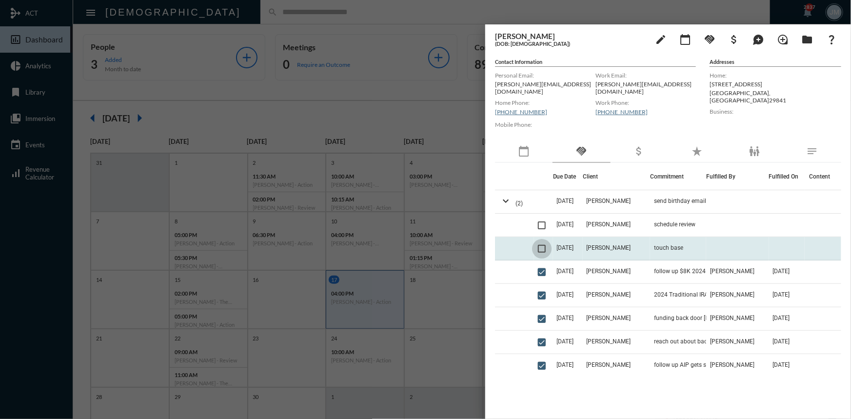
click at [540, 245] on span at bounding box center [542, 249] width 8 height 8
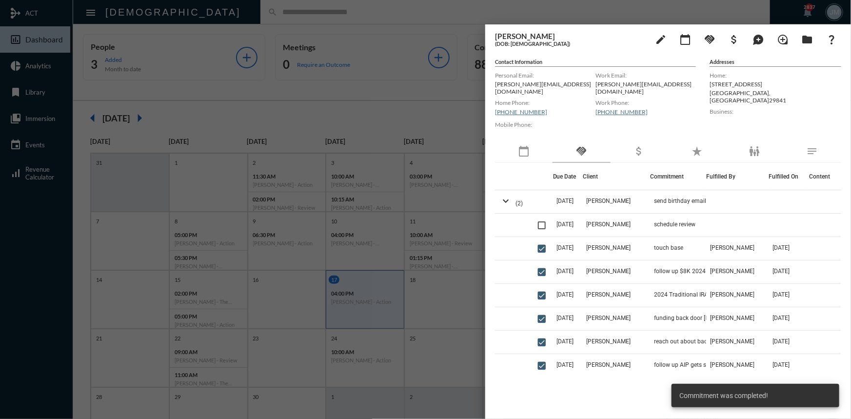
click at [340, 18] on div at bounding box center [425, 209] width 851 height 419
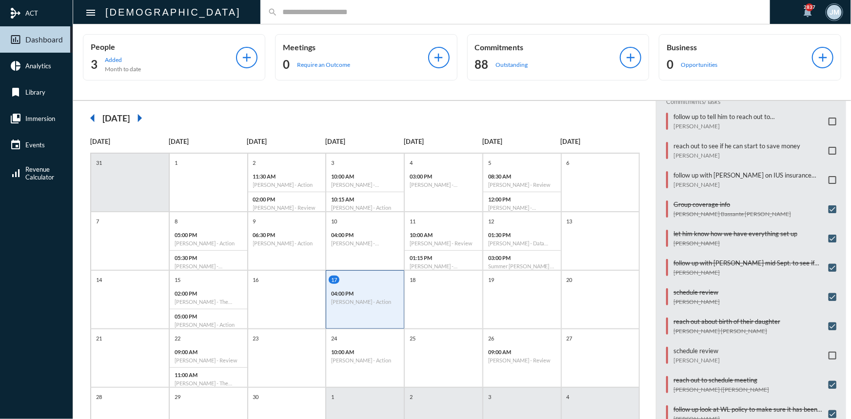
scroll to position [133, 0]
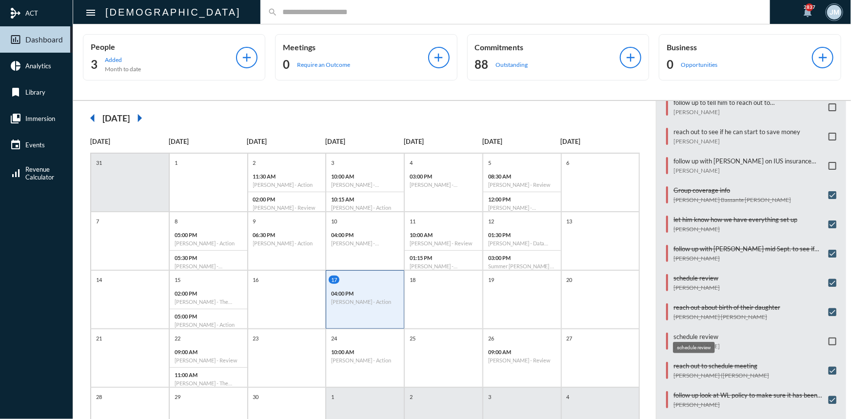
click at [699, 333] on p "schedule review" at bounding box center [696, 337] width 46 height 8
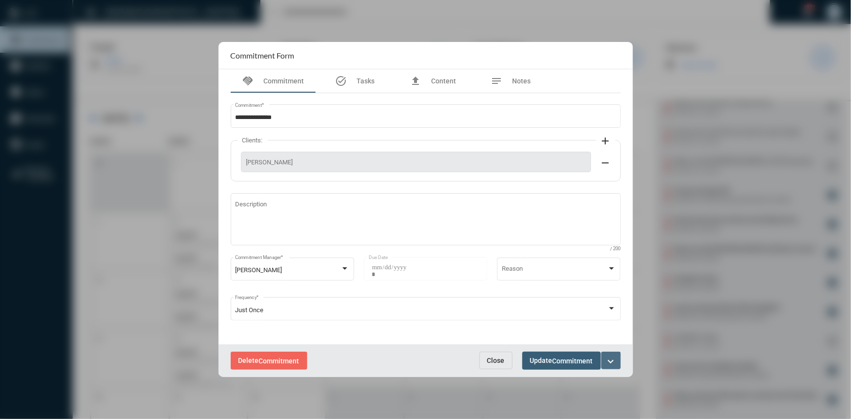
click at [610, 358] on mat-icon "expand_more" at bounding box center [611, 362] width 12 height 12
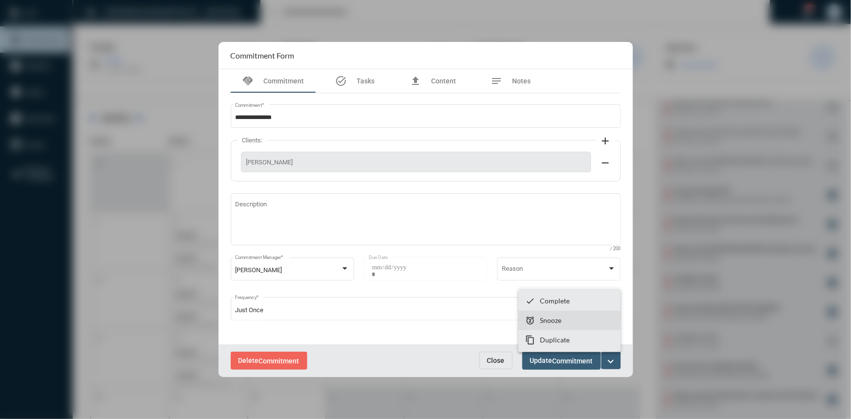
click at [543, 322] on p "Snooze" at bounding box center [550, 320] width 21 height 8
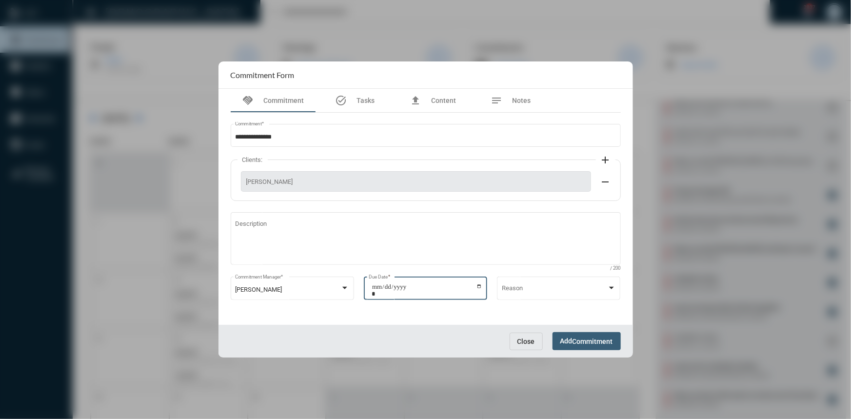
click at [477, 285] on input "**********" at bounding box center [427, 290] width 111 height 14
type input "**********"
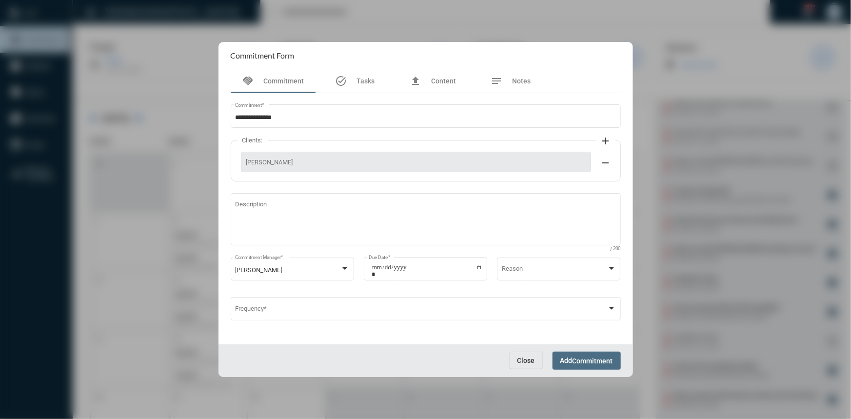
click at [584, 358] on span "Commitment" at bounding box center [593, 361] width 40 height 8
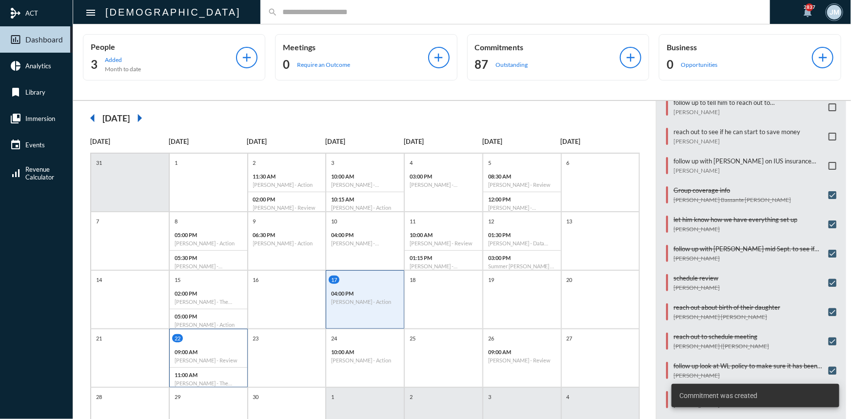
click at [213, 341] on div "22" at bounding box center [209, 338] width 75 height 8
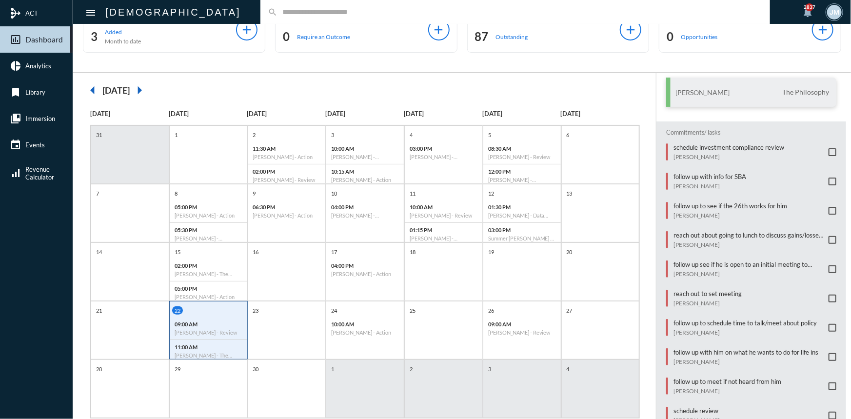
scroll to position [50, 0]
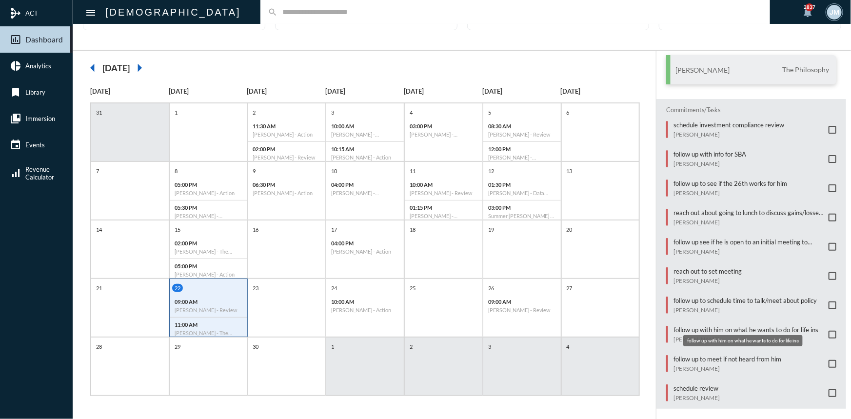
click at [685, 326] on p "follow up with him on what he wants to do for life ins" at bounding box center [745, 330] width 145 height 8
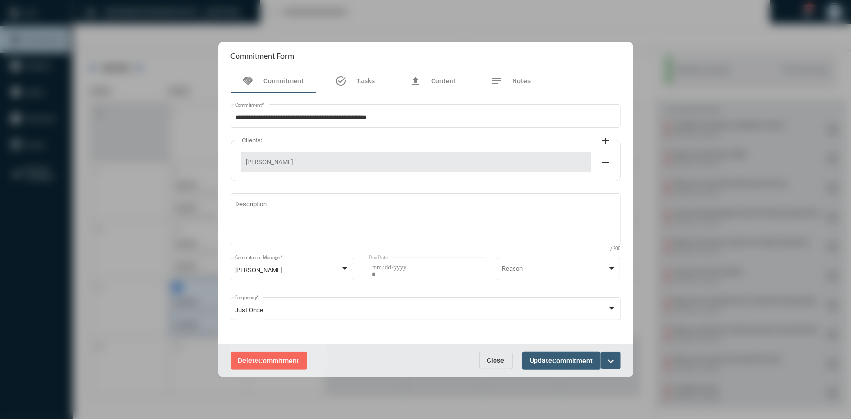
click at [278, 357] on span "Commitment" at bounding box center [279, 361] width 40 height 8
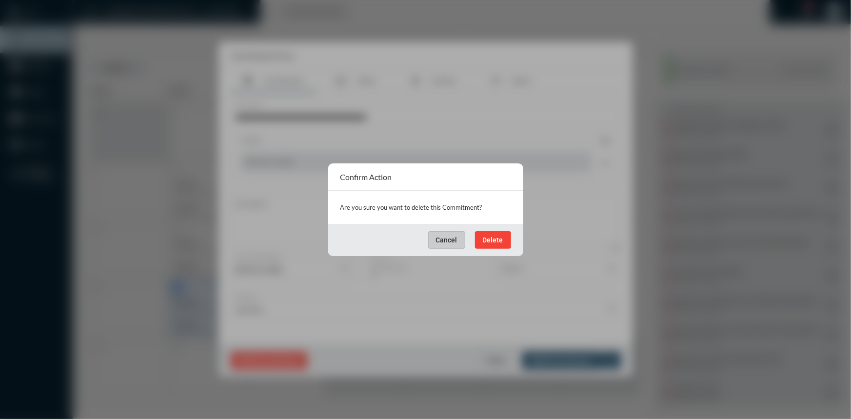
click at [496, 236] on span "Delete" at bounding box center [493, 240] width 20 height 8
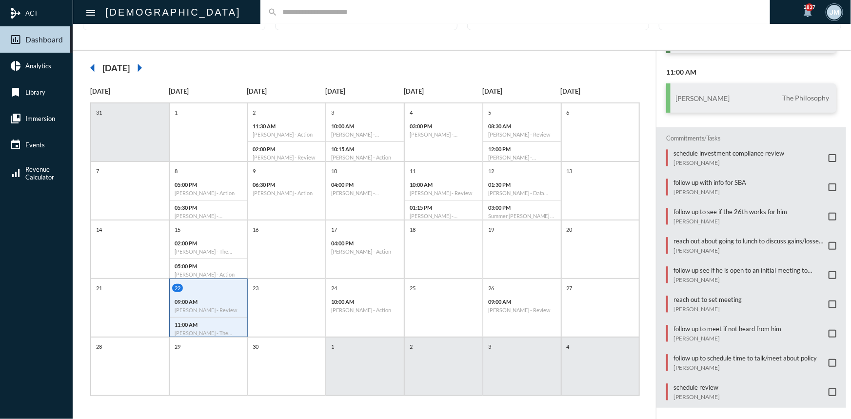
click at [293, 14] on input "text" at bounding box center [519, 12] width 485 height 8
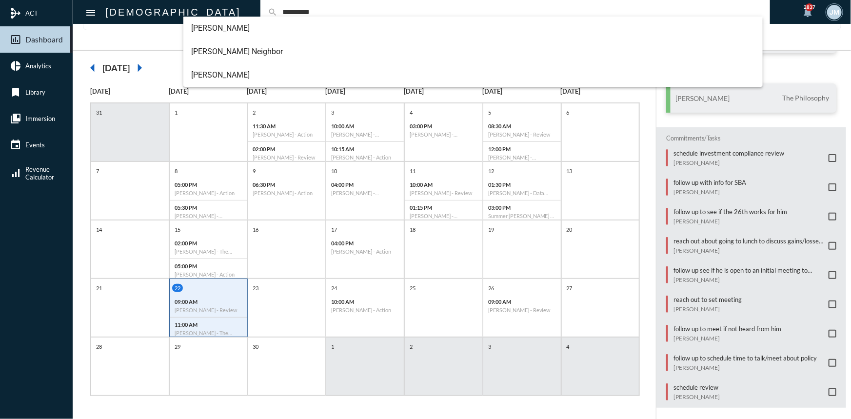
type input "*********"
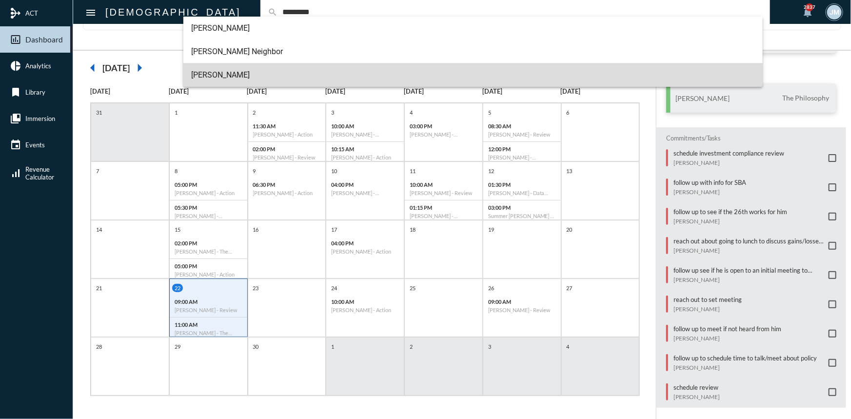
click at [224, 75] on span "[PERSON_NAME]" at bounding box center [473, 74] width 564 height 23
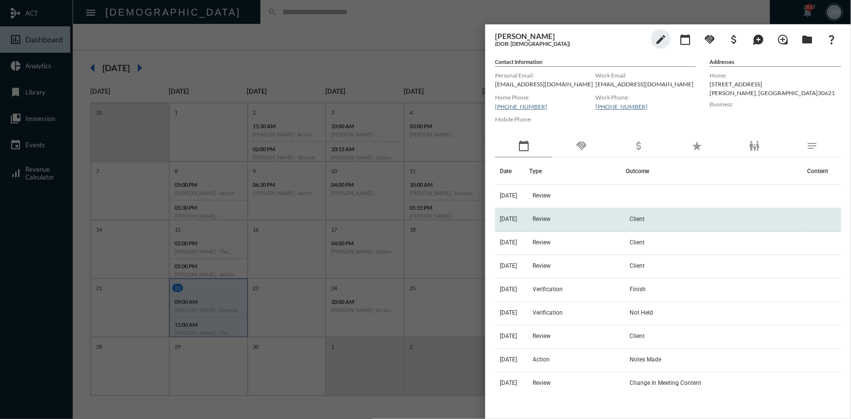
click at [551, 217] on span "Review" at bounding box center [542, 219] width 18 height 7
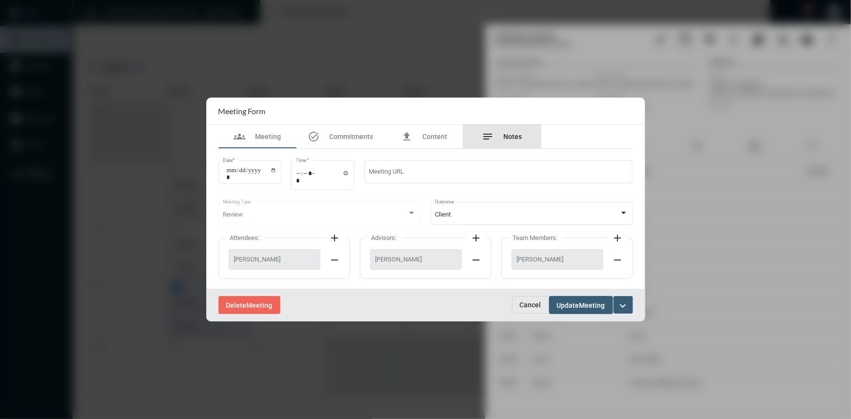
click at [507, 133] on span "Notes" at bounding box center [513, 137] width 19 height 8
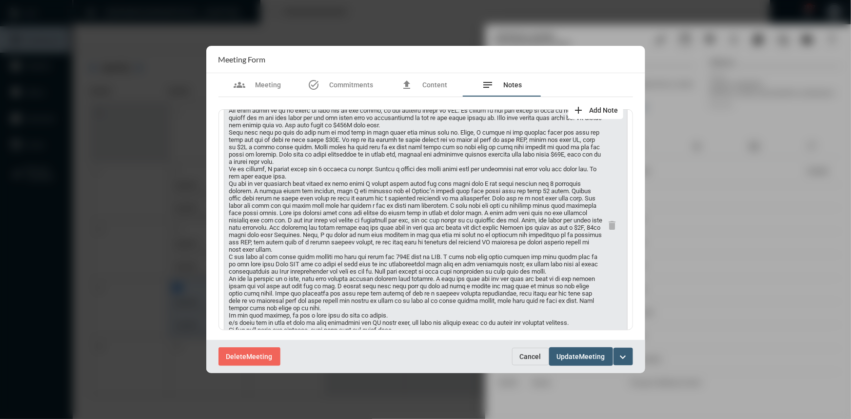
scroll to position [0, 0]
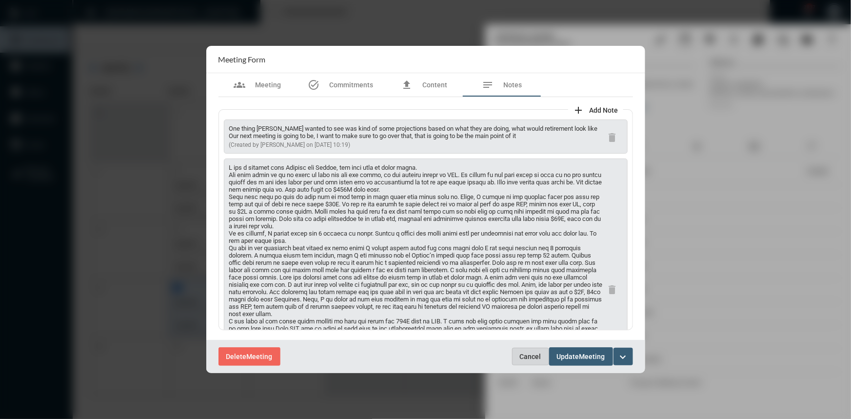
click at [526, 358] on span "Cancel" at bounding box center [530, 357] width 21 height 8
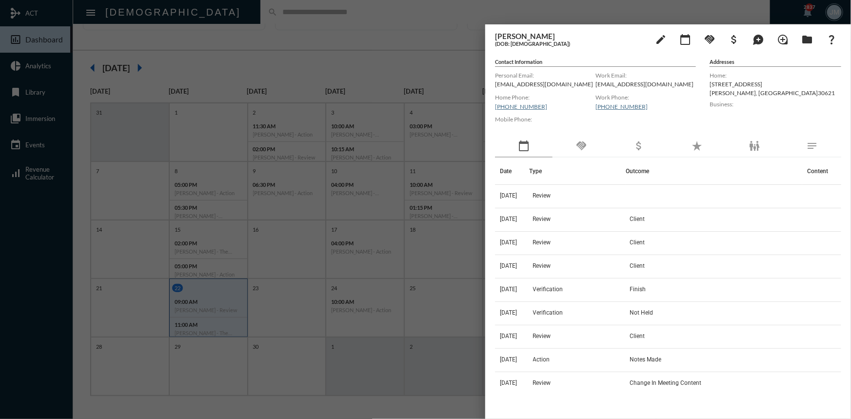
click at [372, 35] on div at bounding box center [425, 209] width 851 height 419
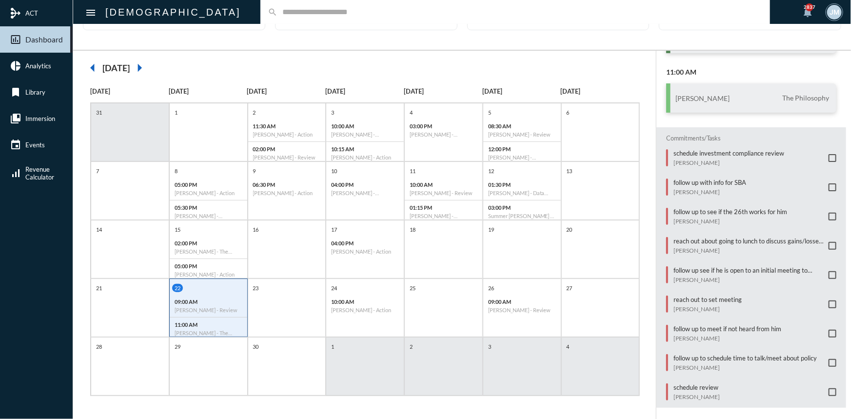
click at [277, 11] on input "text" at bounding box center [519, 12] width 485 height 8
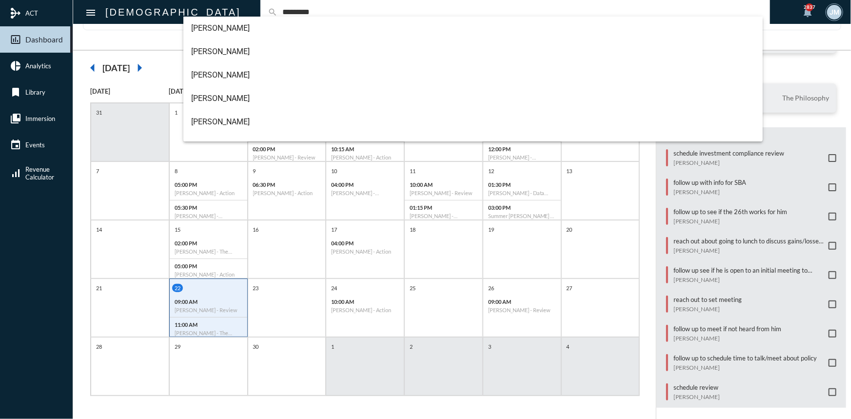
type input "*********"
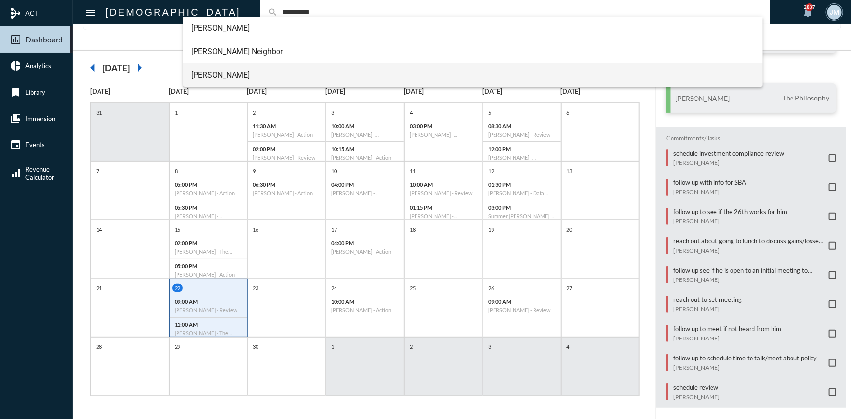
click at [224, 73] on span "[PERSON_NAME]" at bounding box center [473, 74] width 564 height 23
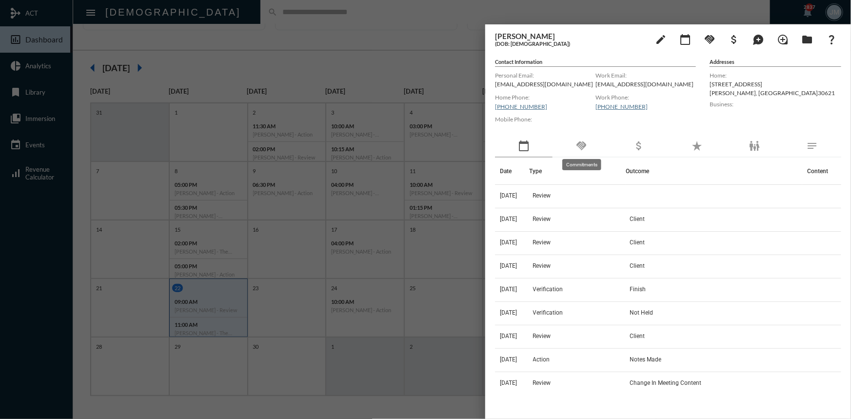
click at [583, 143] on mat-icon "handshake" at bounding box center [581, 146] width 12 height 12
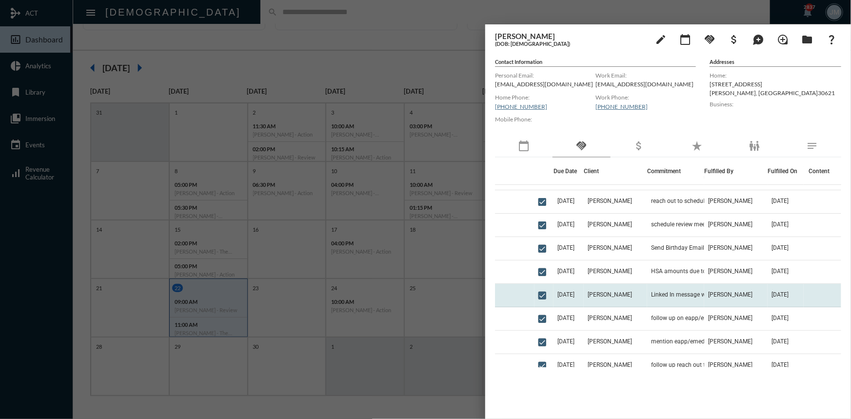
scroll to position [88, 0]
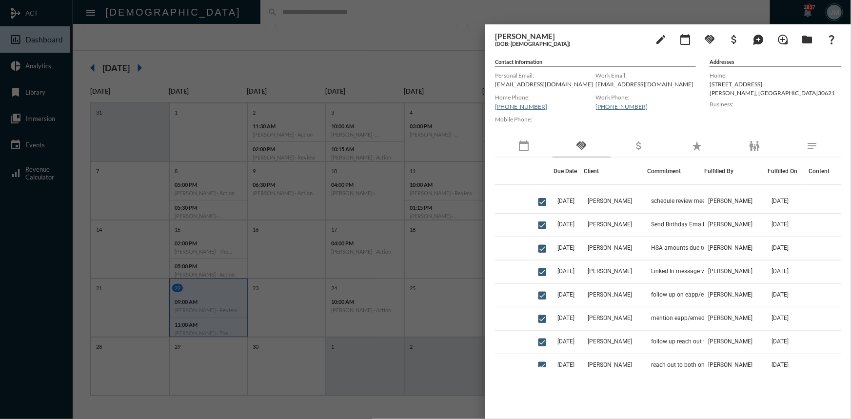
drag, startPoint x: 526, startPoint y: 130, endPoint x: 521, endPoint y: 145, distance: 15.7
click at [525, 134] on div "Mobile Phone:" at bounding box center [545, 124] width 100 height 22
click at [521, 146] on mat-icon "calendar_today" at bounding box center [524, 146] width 12 height 12
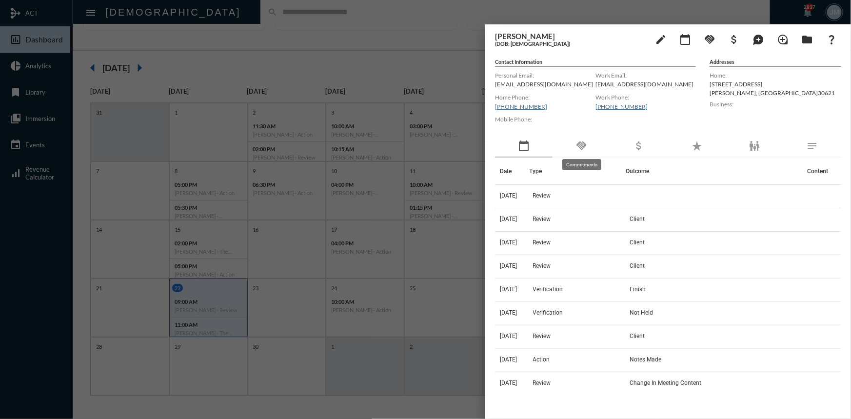
click at [581, 144] on mat-icon "handshake" at bounding box center [581, 146] width 12 height 12
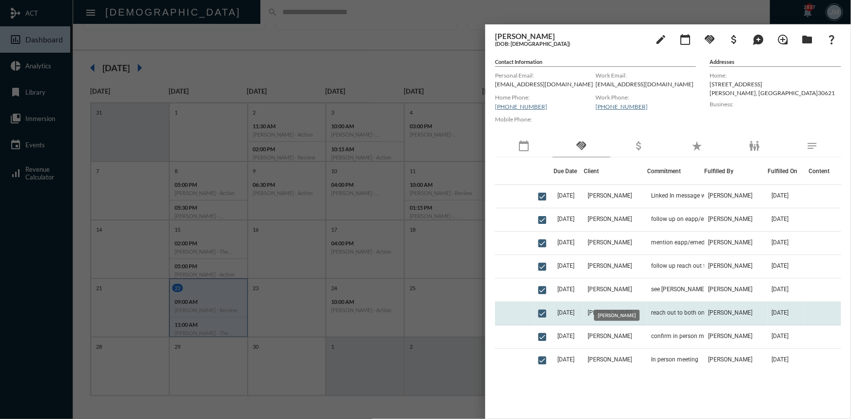
scroll to position [177, 0]
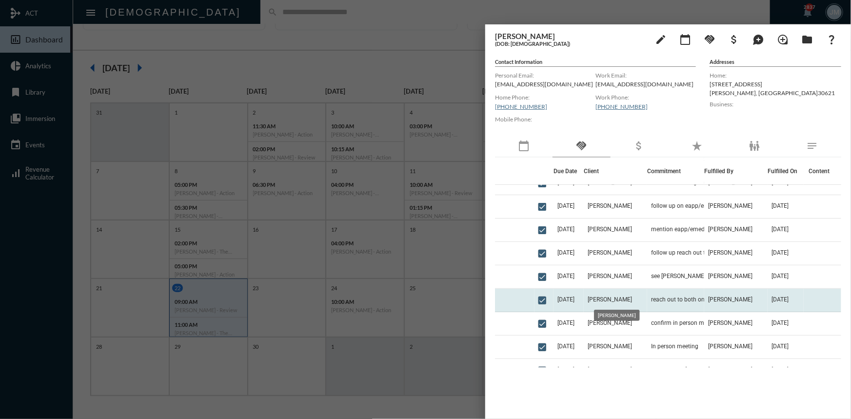
click at [612, 302] on span "[PERSON_NAME]" at bounding box center [610, 299] width 44 height 7
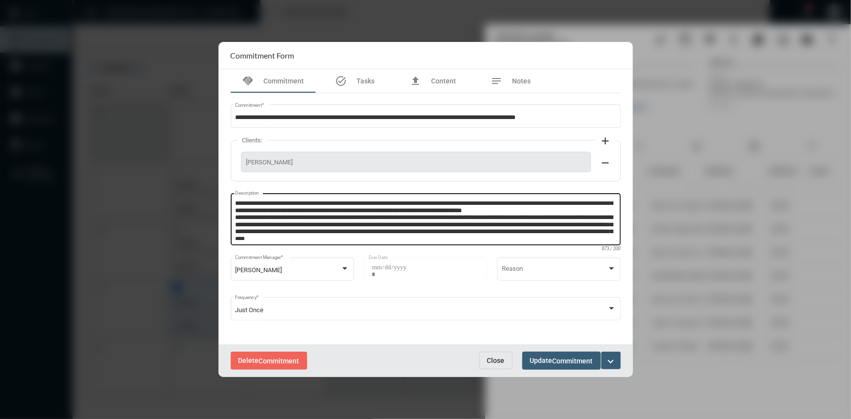
scroll to position [13, 0]
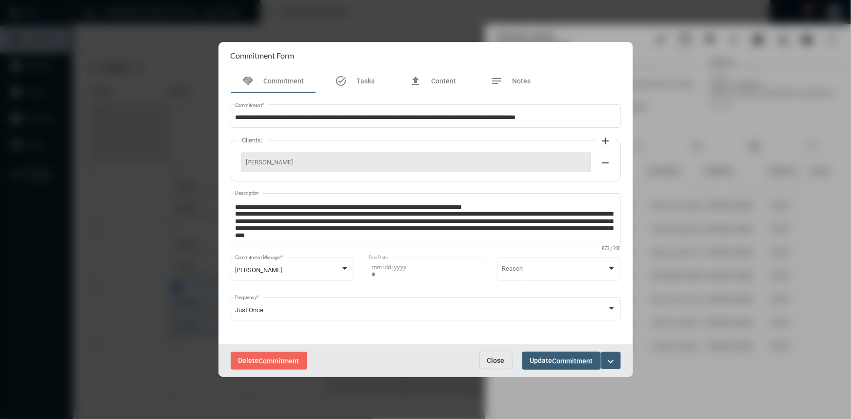
click at [496, 357] on span "Close" at bounding box center [496, 360] width 18 height 8
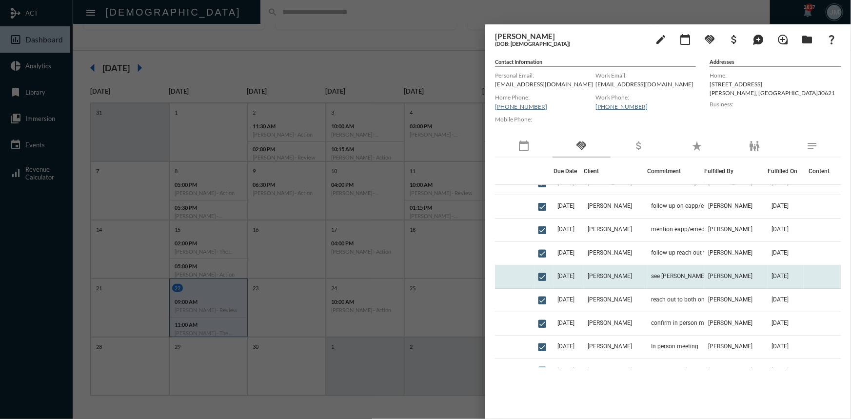
click at [682, 272] on td "see [PERSON_NAME] first. send $1M, 20yr term with Guardian to [PERSON_NAME] and…" at bounding box center [675, 276] width 57 height 23
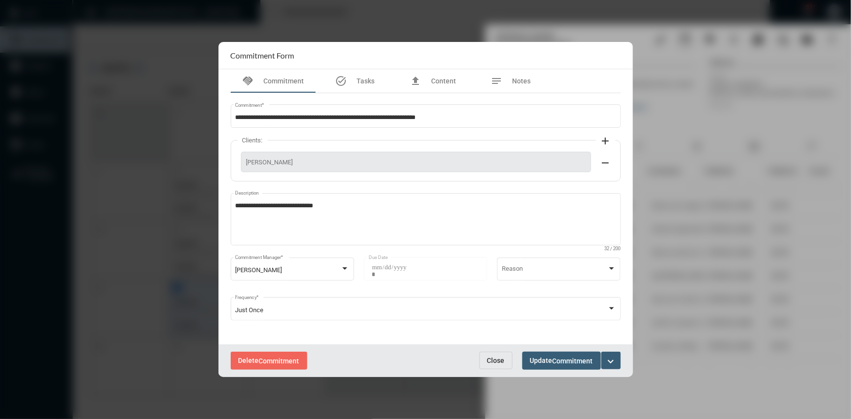
click at [494, 358] on span "Close" at bounding box center [496, 360] width 18 height 8
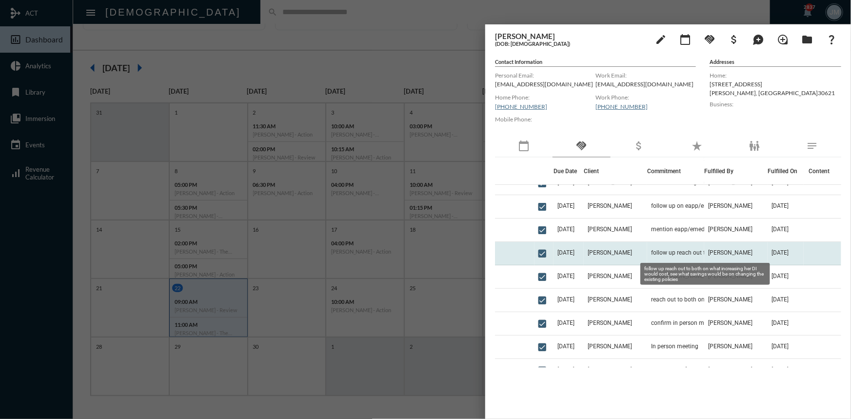
click at [681, 252] on span "follow up reach out to both on what increasing her DI would cost, see what savi…" at bounding box center [700, 252] width 98 height 7
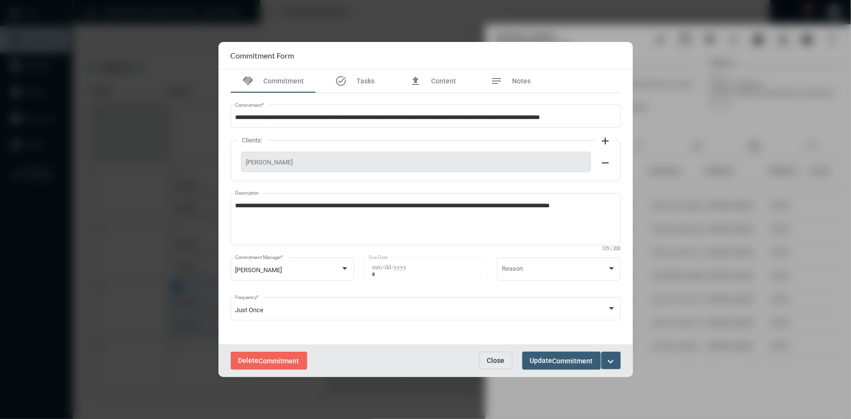
click at [491, 356] on span "Close" at bounding box center [496, 360] width 18 height 8
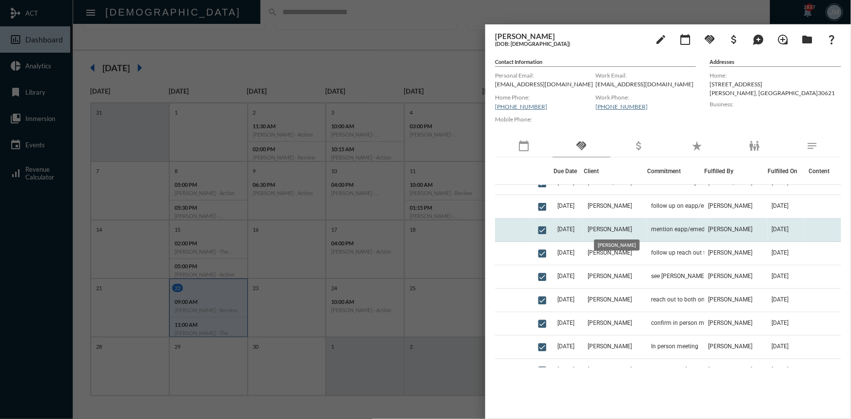
click at [621, 230] on span "[PERSON_NAME]" at bounding box center [610, 229] width 44 height 7
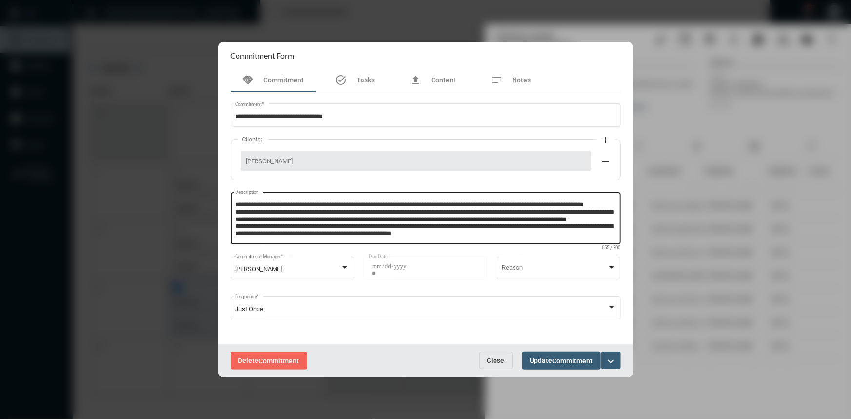
scroll to position [3, 0]
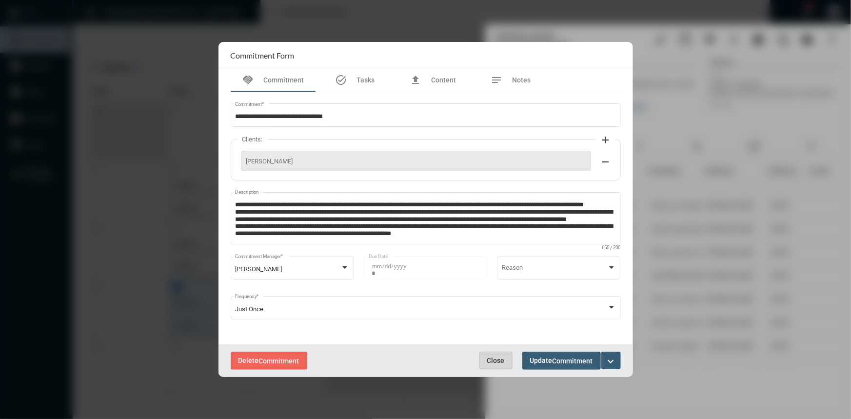
click at [490, 362] on span "Close" at bounding box center [496, 360] width 18 height 8
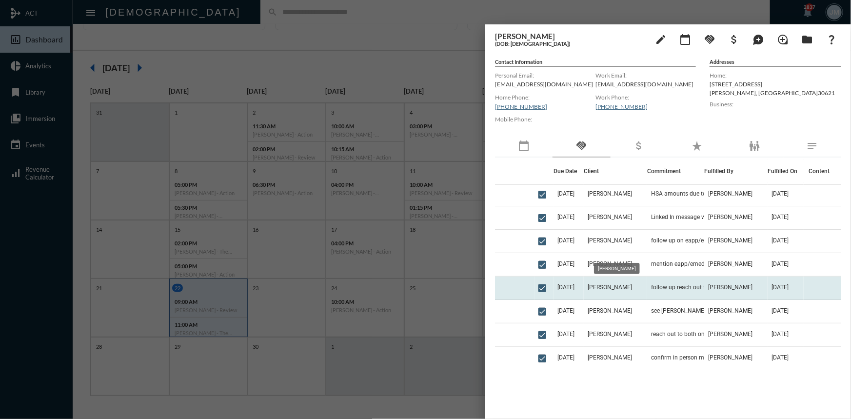
scroll to position [133, 0]
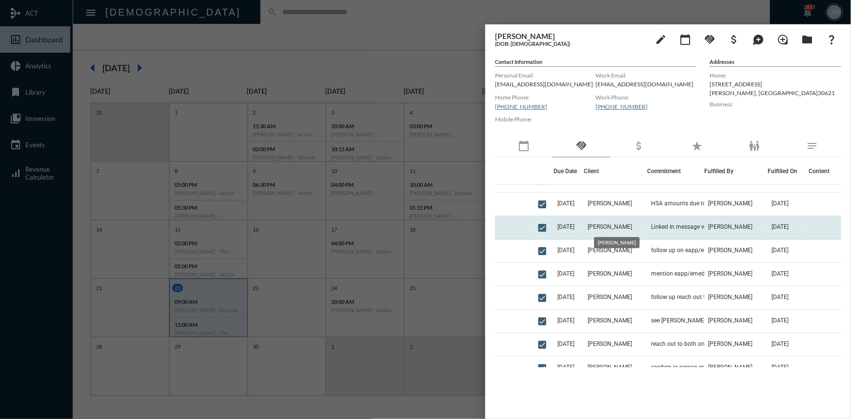
click at [617, 225] on span "[PERSON_NAME]" at bounding box center [610, 226] width 44 height 7
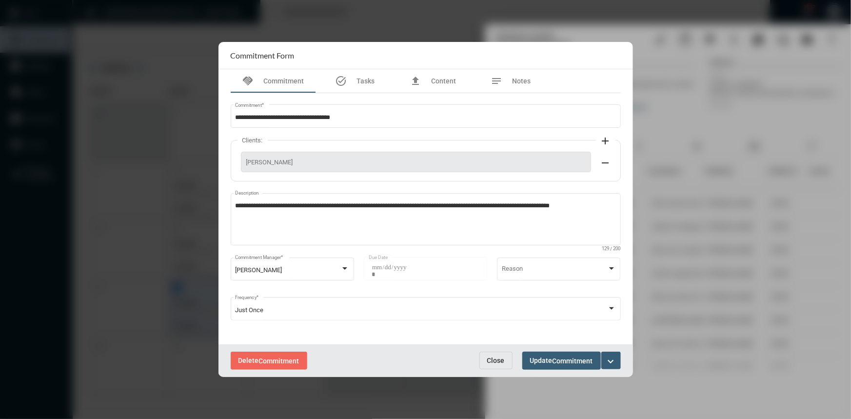
click at [499, 360] on span "Close" at bounding box center [496, 360] width 18 height 8
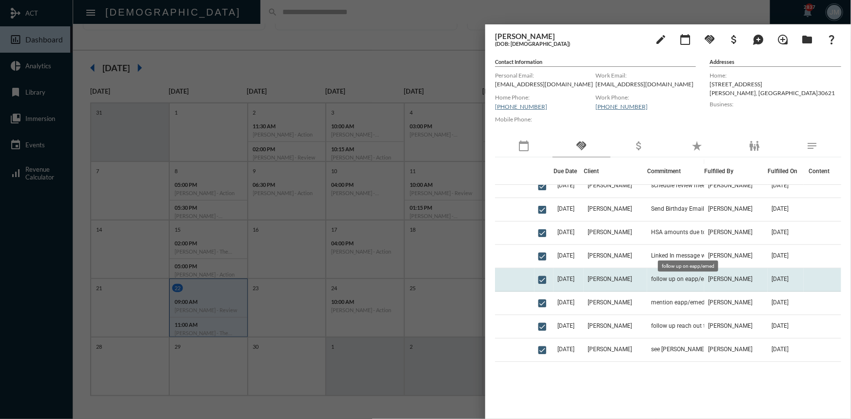
scroll to position [88, 0]
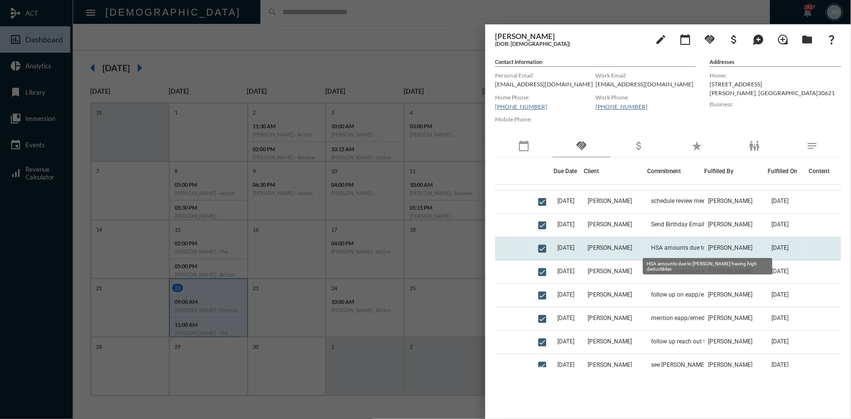
click at [666, 247] on span "HSA amounts due to [PERSON_NAME] having high deductibles" at bounding box center [700, 247] width 98 height 7
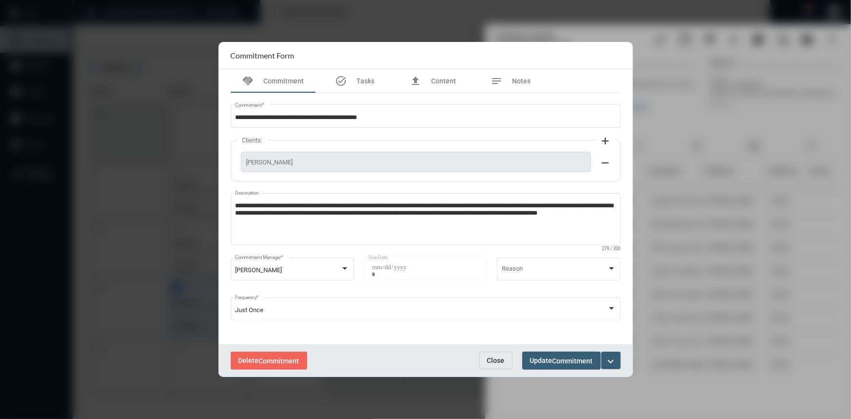
click at [489, 361] on span "Close" at bounding box center [496, 360] width 18 height 8
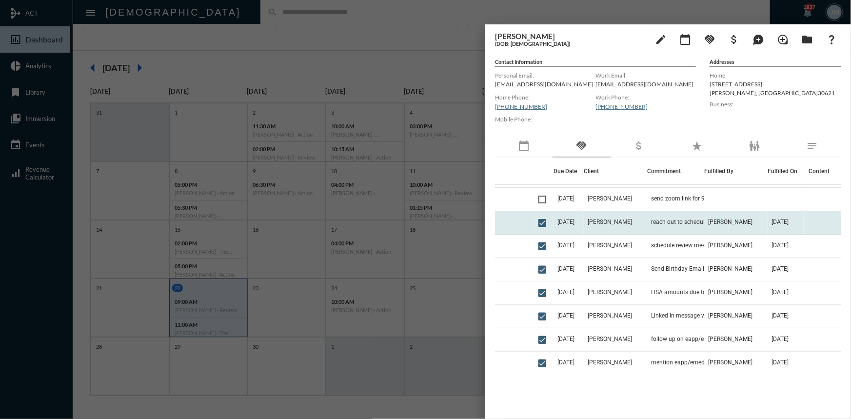
scroll to position [0, 0]
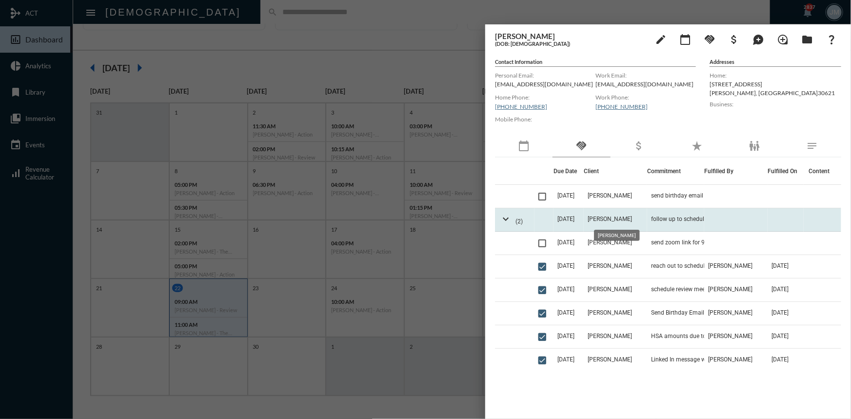
click at [604, 220] on span "[PERSON_NAME]" at bounding box center [610, 219] width 44 height 7
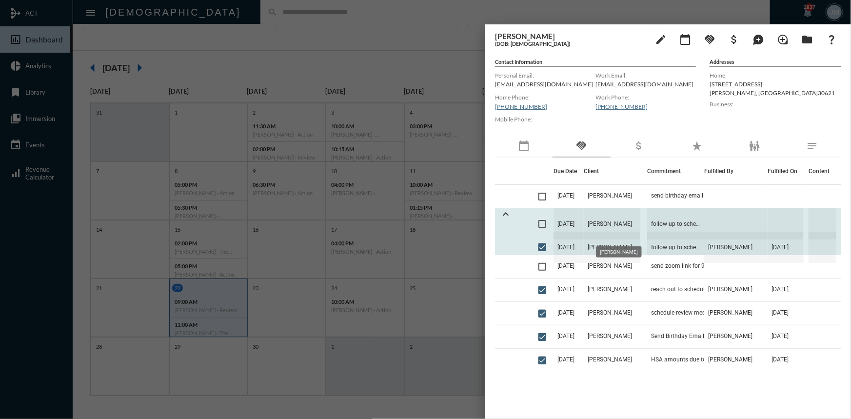
click at [600, 221] on span "[PERSON_NAME]" at bounding box center [612, 223] width 57 height 31
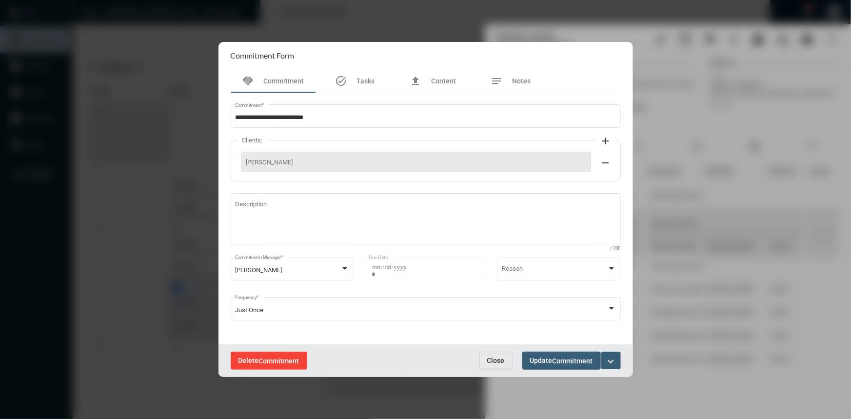
click at [283, 360] on span "Commitment" at bounding box center [279, 361] width 40 height 8
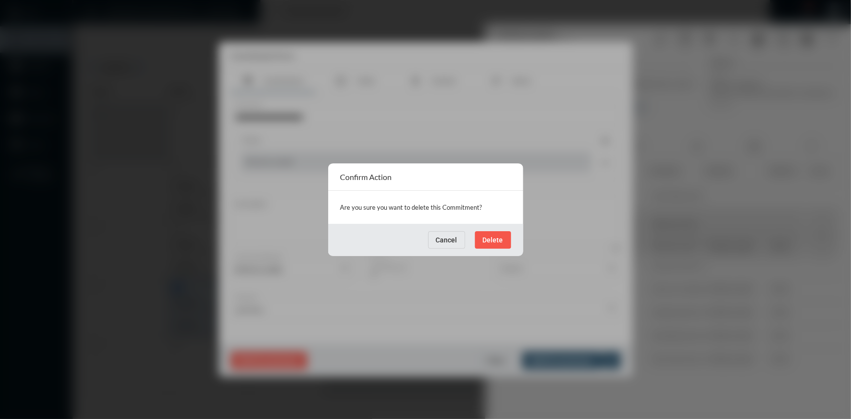
click at [493, 234] on button "Delete" at bounding box center [493, 240] width 36 height 18
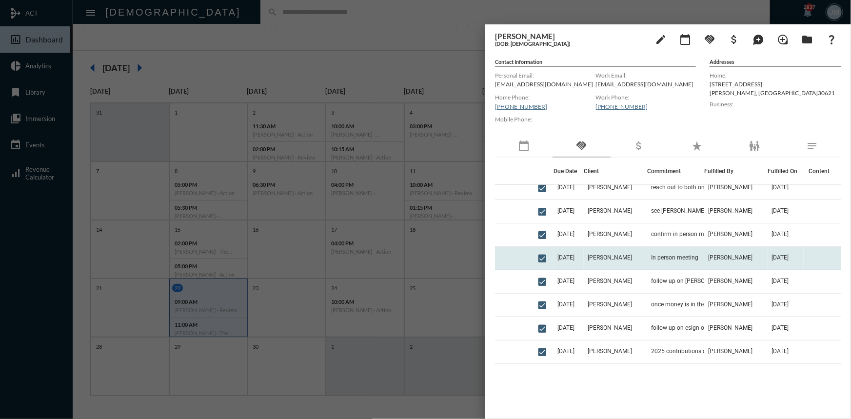
scroll to position [221, 0]
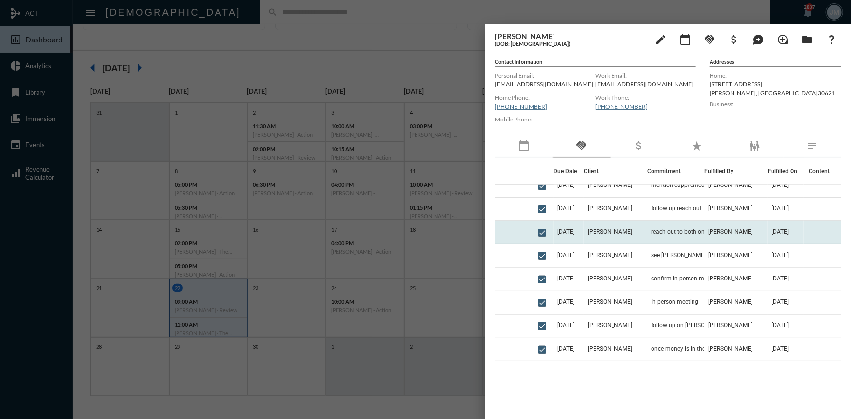
click at [658, 225] on td "reach out to both on what increasing her DI would cost, see what savings would …" at bounding box center [675, 232] width 57 height 23
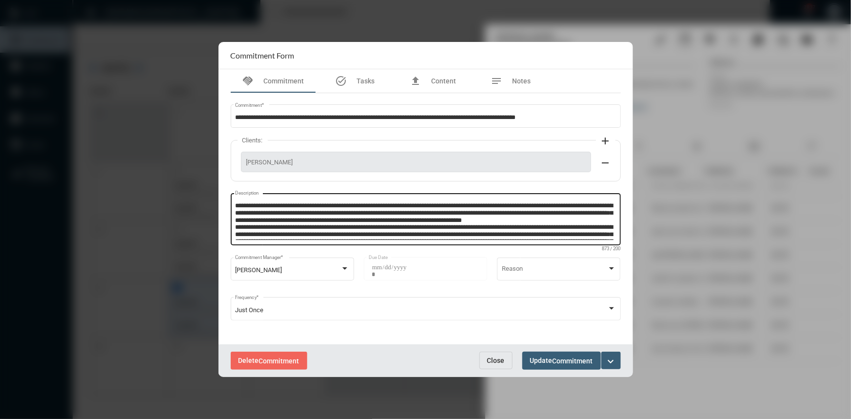
scroll to position [13, 0]
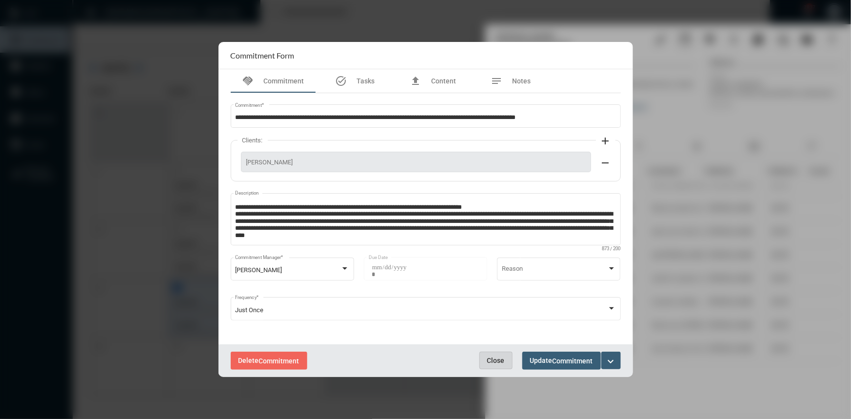
click at [485, 365] on button "Close" at bounding box center [495, 361] width 33 height 18
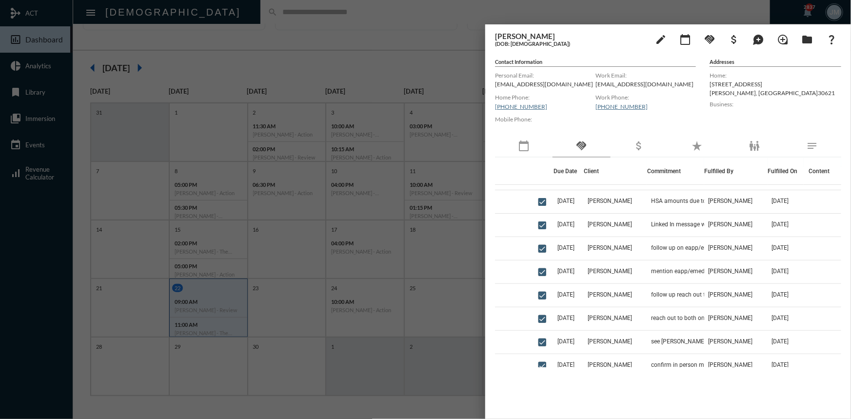
scroll to position [88, 0]
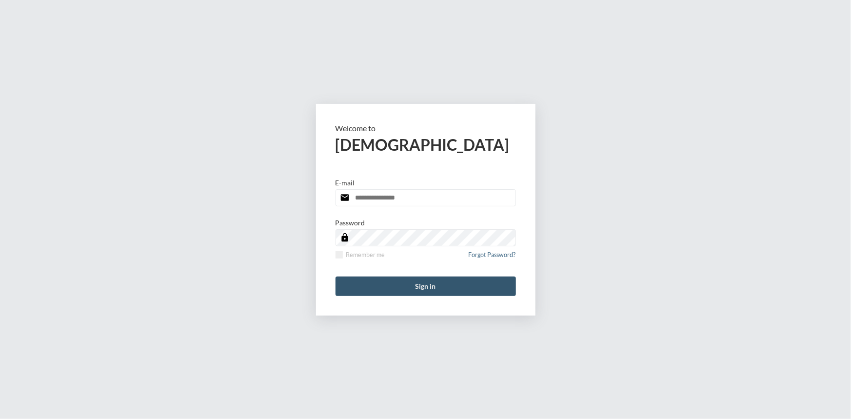
type input "**********"
click at [428, 287] on button "Sign in" at bounding box center [426, 287] width 180 height 20
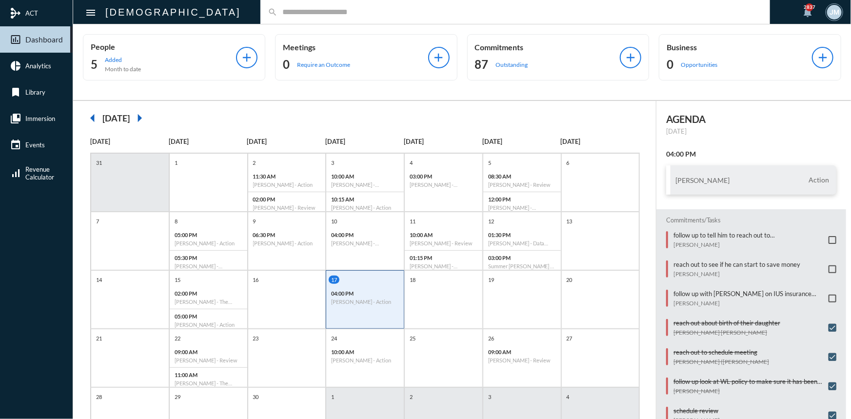
scroll to position [44, 0]
